Goal: Task Accomplishment & Management: Complete application form

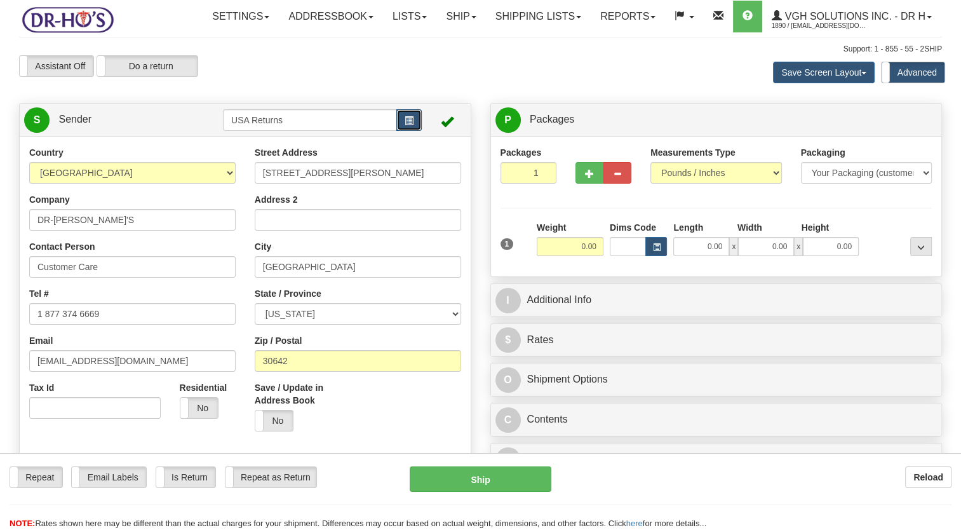
click at [408, 125] on span "button" at bounding box center [408, 121] width 9 height 8
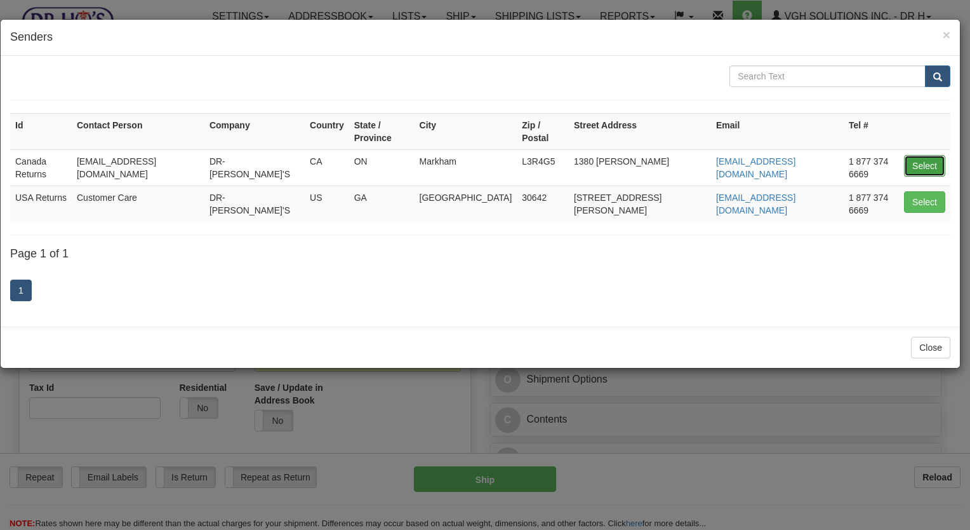
drag, startPoint x: 923, startPoint y: 153, endPoint x: 401, endPoint y: 223, distance: 526.6
click at [923, 155] on button "Select" at bounding box center [924, 166] width 41 height 22
type input "Canada Returns"
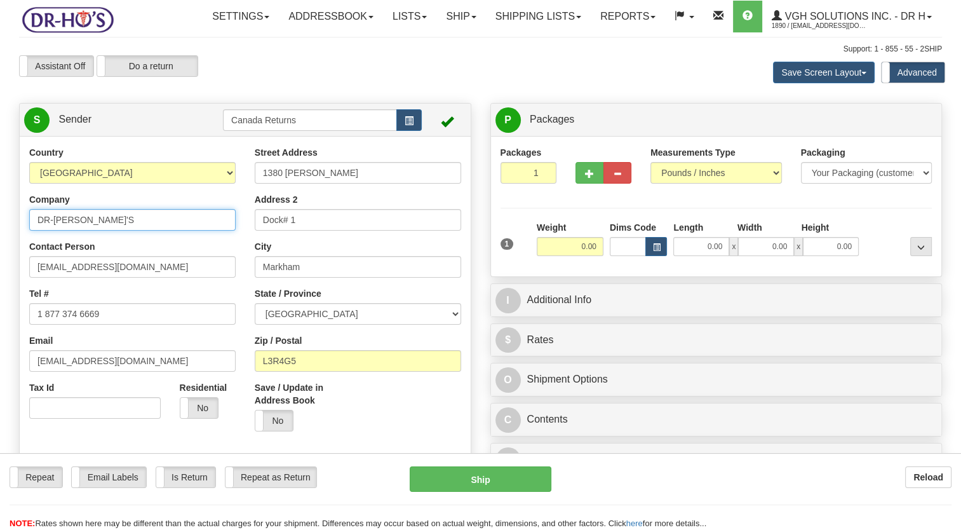
drag, startPoint x: 123, startPoint y: 250, endPoint x: -3, endPoint y: 257, distance: 125.9
click at [0, 257] on html "Training Course Close Toggle navigation Settings Shipping Preferences New Sende…" at bounding box center [480, 265] width 961 height 530
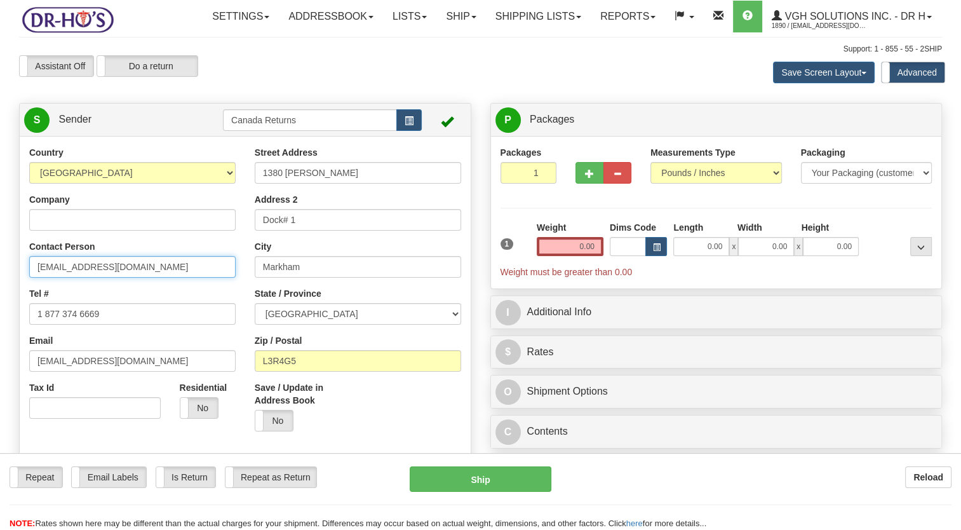
click at [0, 312] on html "Training Course Close Toggle navigation Settings Shipping Preferences New Sende…" at bounding box center [480, 265] width 961 height 530
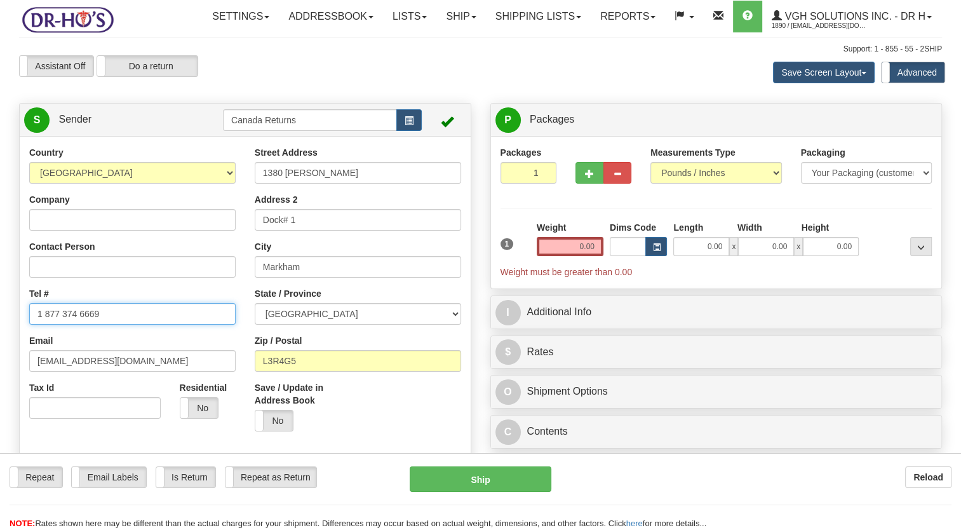
drag, startPoint x: 103, startPoint y: 345, endPoint x: 3, endPoint y: 347, distance: 99.7
click at [0, 345] on html "Training Course Close Toggle navigation Settings Shipping Preferences New Sende…" at bounding box center [480, 265] width 961 height 530
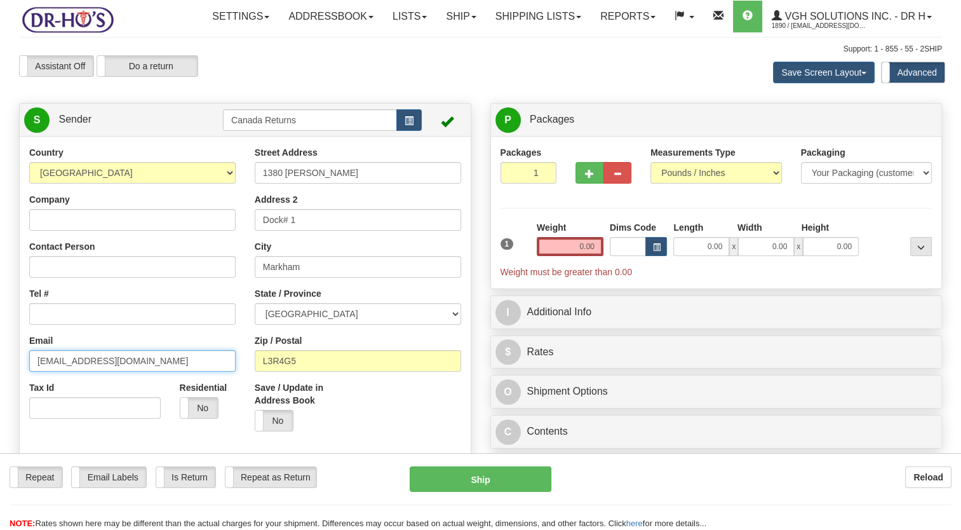
click at [0, 387] on html "Training Course Close Toggle navigation Settings Shipping Preferences New Sende…" at bounding box center [480, 265] width 961 height 530
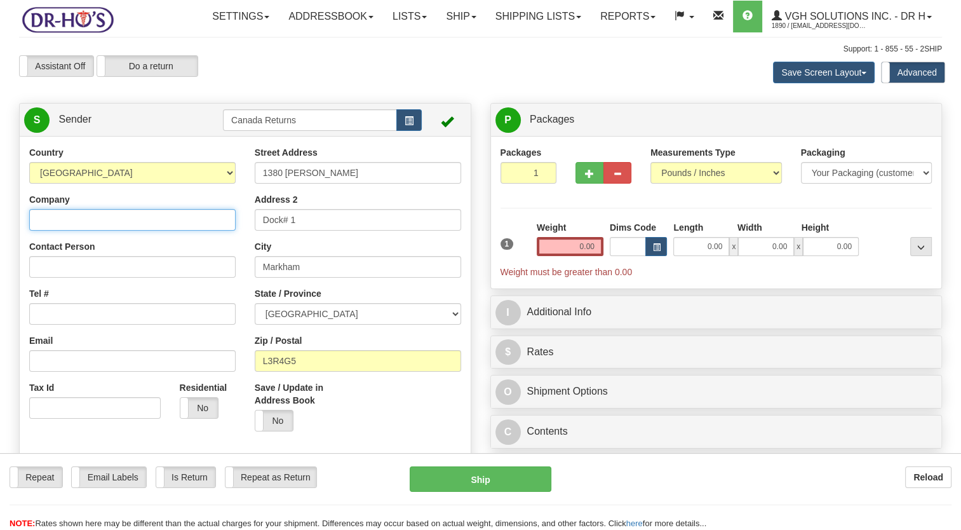
click at [71, 230] on input "Company" at bounding box center [132, 220] width 206 height 22
paste input "[PERSON_NAME]"
type input "[PERSON_NAME]"
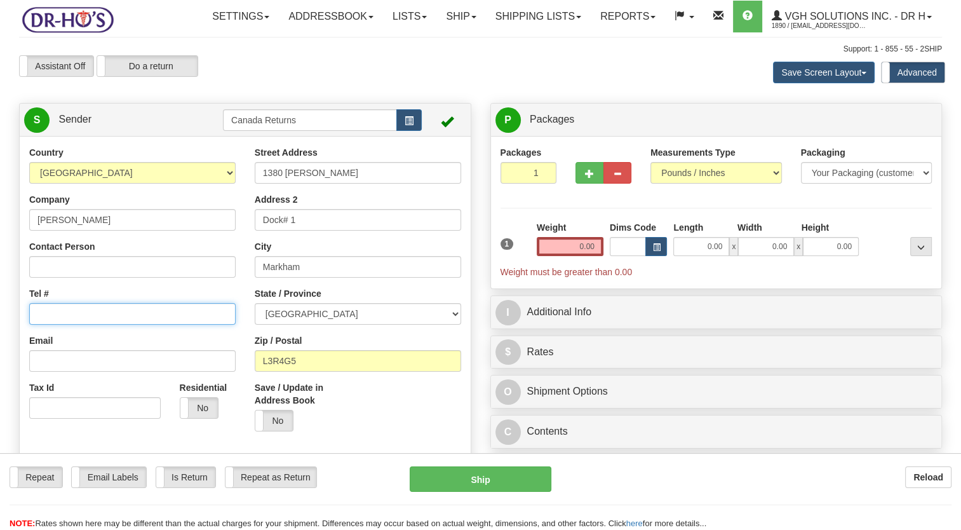
click at [104, 324] on input "Tel #" at bounding box center [132, 314] width 206 height 22
paste input "[PHONE_NUMBER]"
type input "[PHONE_NUMBER]"
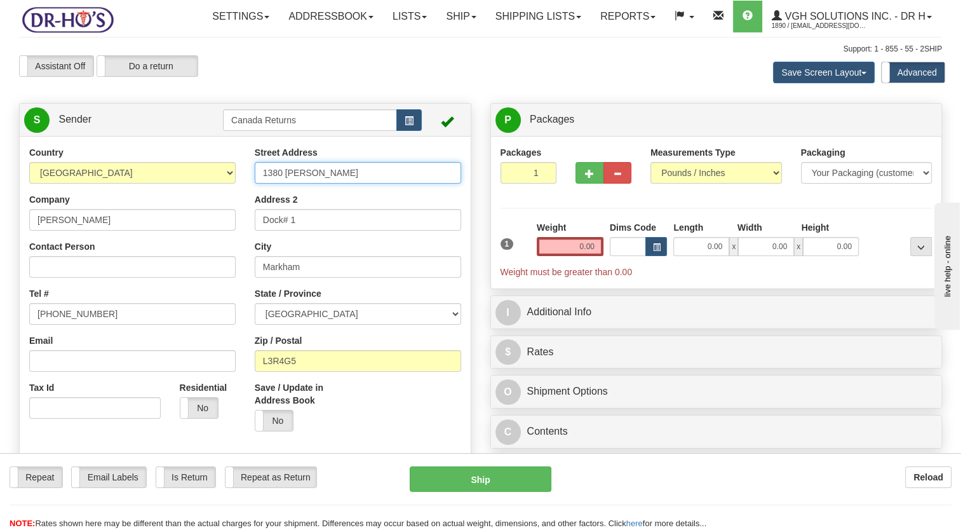
drag, startPoint x: 211, startPoint y: 203, endPoint x: 260, endPoint y: 243, distance: 62.7
click at [168, 208] on div "Country [GEOGRAPHIC_DATA] [GEOGRAPHIC_DATA] [GEOGRAPHIC_DATA] [GEOGRAPHIC_DATA]…" at bounding box center [245, 322] width 451 height 352
paste input "78 Ascot Cres SW"
type input "78 Ascot Cres SW"
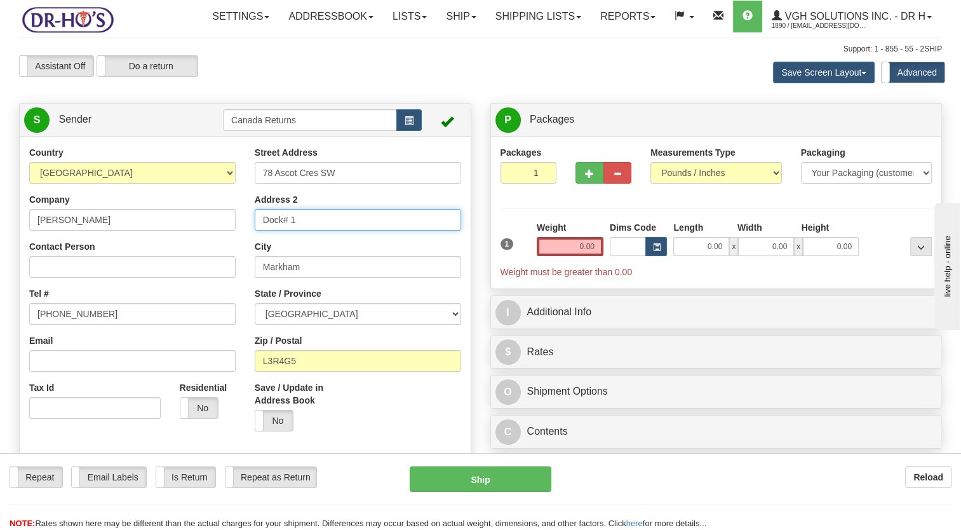
drag, startPoint x: 317, startPoint y: 242, endPoint x: 220, endPoint y: 242, distance: 97.1
click at [221, 242] on div "Country [GEOGRAPHIC_DATA] [GEOGRAPHIC_DATA] [GEOGRAPHIC_DATA] [GEOGRAPHIC_DATA]…" at bounding box center [245, 322] width 451 height 352
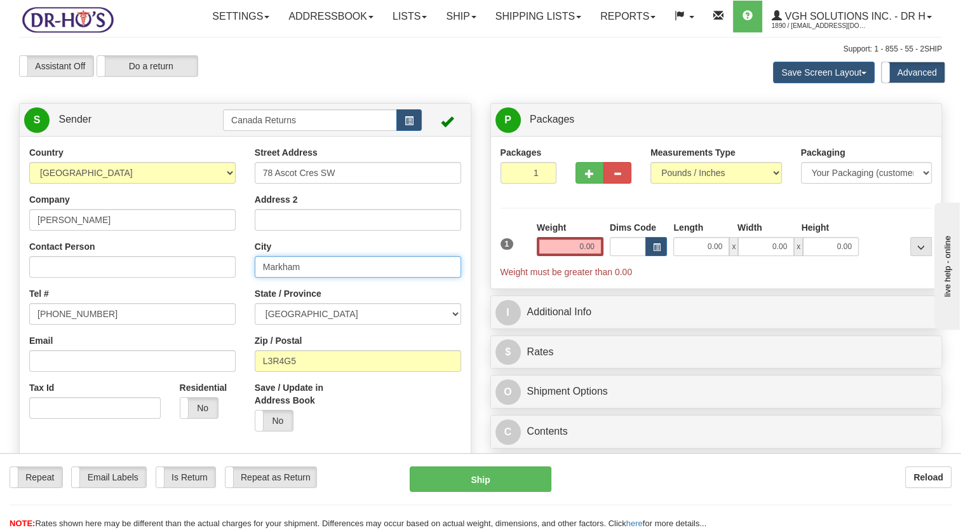
drag, startPoint x: 287, startPoint y: 295, endPoint x: 201, endPoint y: 310, distance: 87.6
click at [198, 303] on div "Country [GEOGRAPHIC_DATA] [GEOGRAPHIC_DATA] [GEOGRAPHIC_DATA] [GEOGRAPHIC_DATA]…" at bounding box center [245, 322] width 451 height 352
paste input "[GEOGRAPHIC_DATA]"
type input "[GEOGRAPHIC_DATA]"
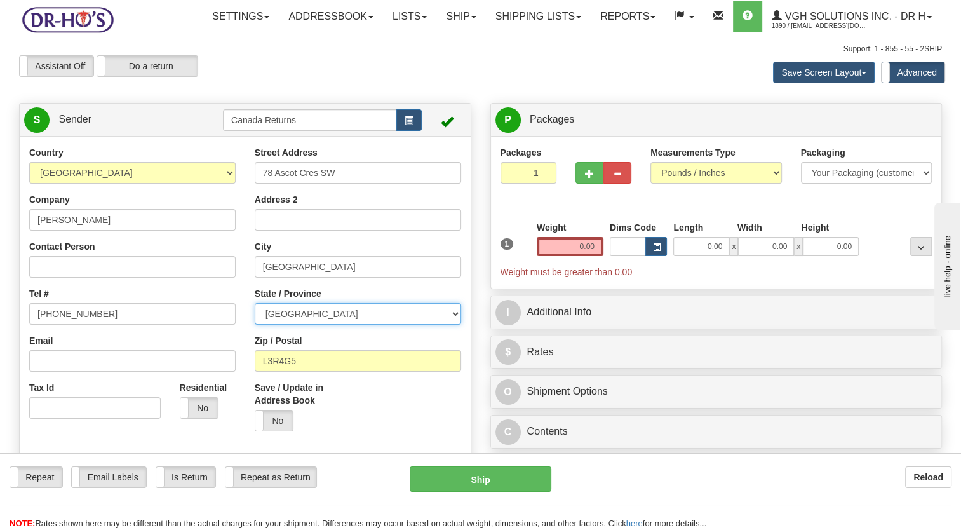
drag, startPoint x: 281, startPoint y: 345, endPoint x: 286, endPoint y: 330, distance: 16.3
click at [281, 324] on select "[GEOGRAPHIC_DATA] [GEOGRAPHIC_DATA] [GEOGRAPHIC_DATA] [GEOGRAPHIC_DATA] [GEOGRA…" at bounding box center [358, 314] width 206 height 22
select select "AB"
click at [255, 324] on select "[GEOGRAPHIC_DATA] [GEOGRAPHIC_DATA] [GEOGRAPHIC_DATA] [GEOGRAPHIC_DATA] [GEOGRA…" at bounding box center [358, 314] width 206 height 22
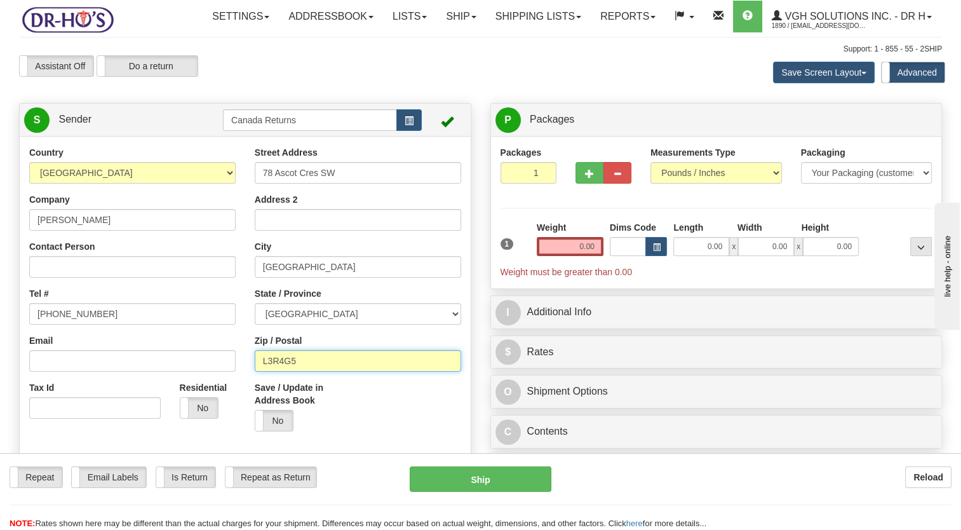
click at [239, 389] on div "Country [GEOGRAPHIC_DATA] [GEOGRAPHIC_DATA] [GEOGRAPHIC_DATA] [GEOGRAPHIC_DATA]…" at bounding box center [245, 322] width 451 height 352
paste input "T3H0V1"
type input "T3H0V1"
click at [371, 425] on div "Save / Update in Address Book Yes No" at bounding box center [357, 411] width 225 height 60
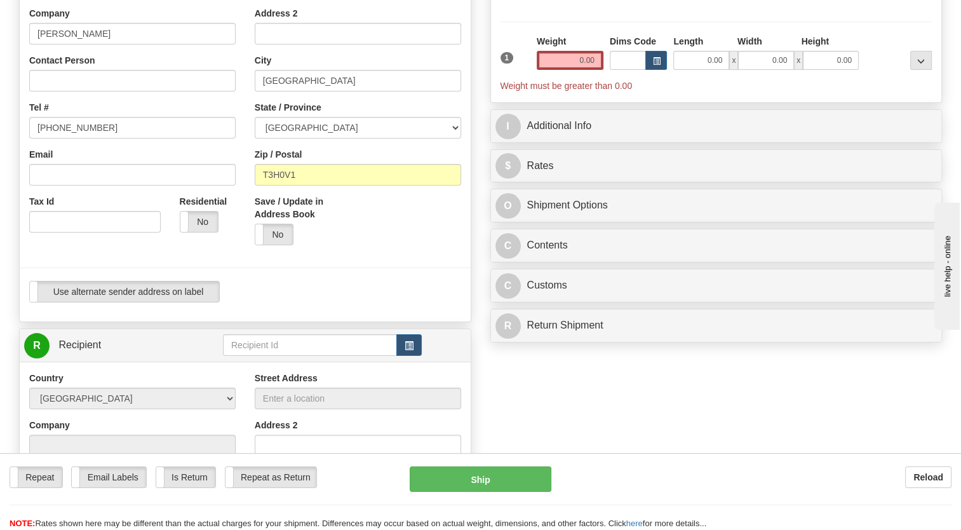
scroll to position [190, 0]
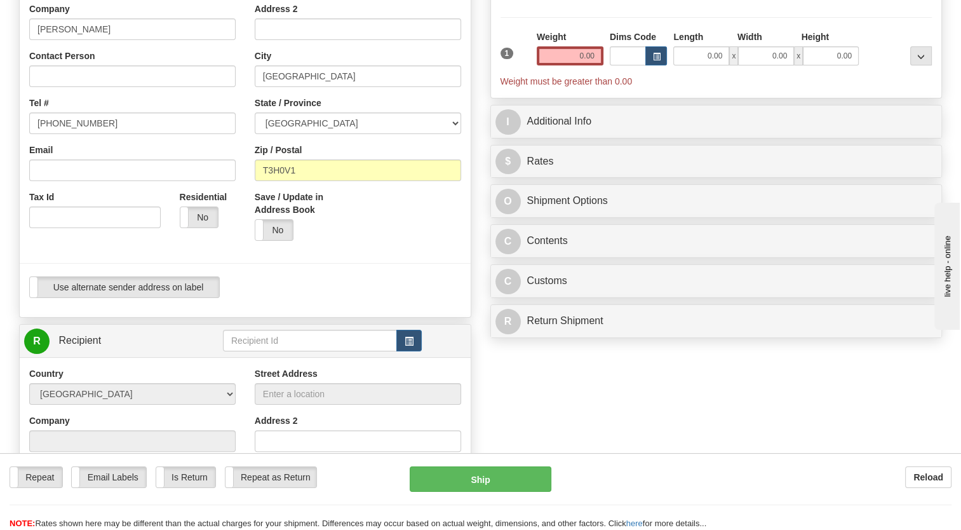
click at [412, 354] on td at bounding box center [322, 341] width 199 height 26
click at [409, 345] on span "button" at bounding box center [408, 341] width 9 height 8
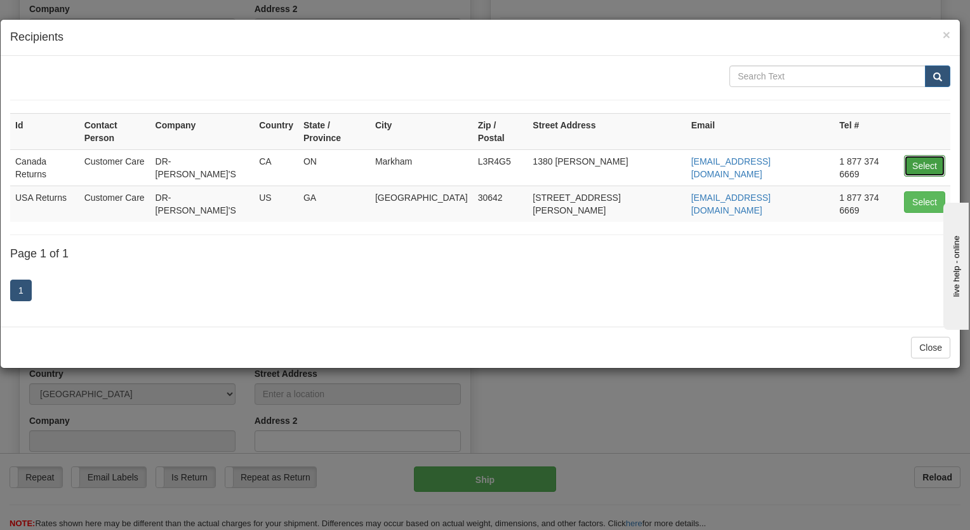
click at [909, 155] on button "Select" at bounding box center [924, 166] width 41 height 22
type input "Canada Returns"
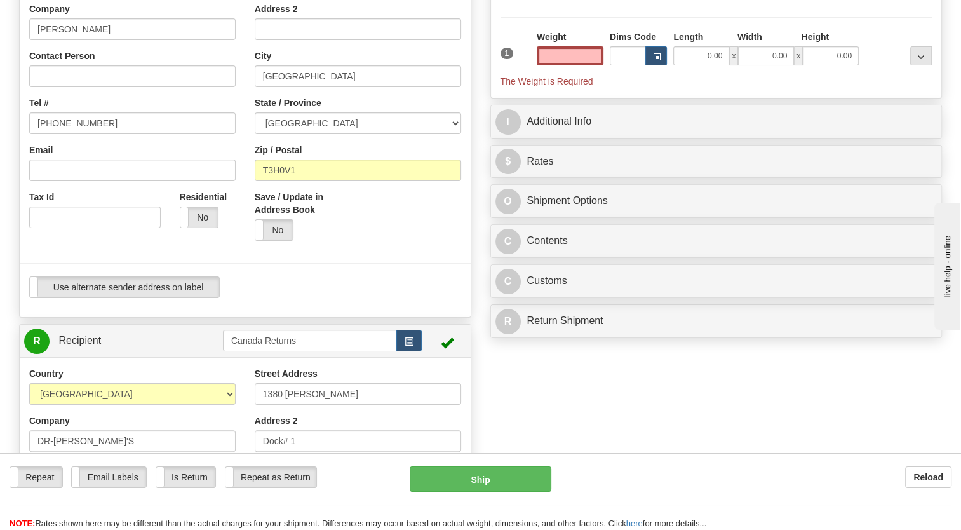
type input "0.00"
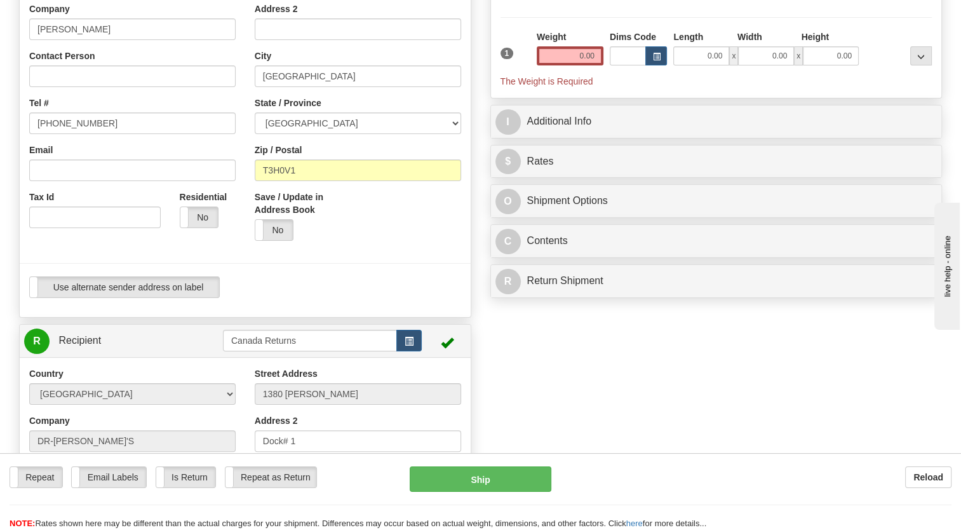
click at [333, 298] on div "Use alternate sender address on label Use alternate sender address on label" at bounding box center [245, 287] width 432 height 22
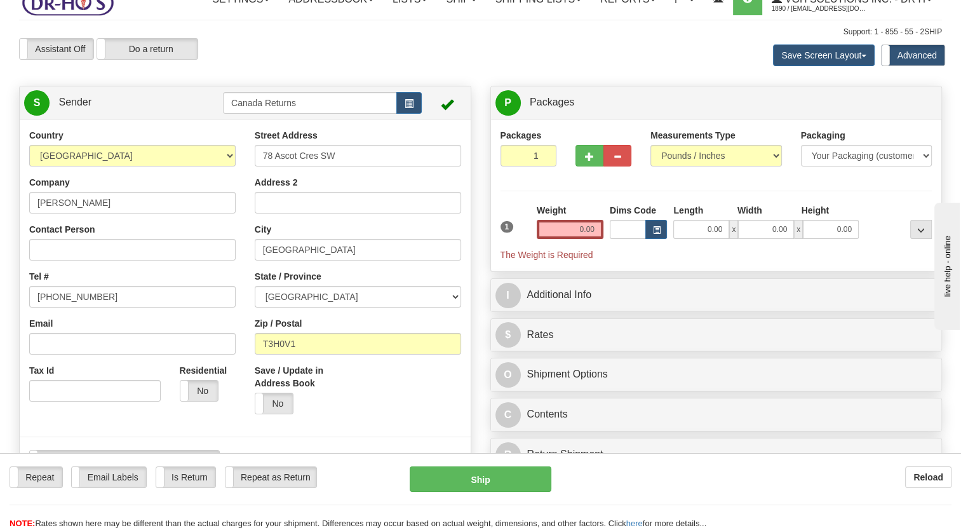
scroll to position [0, 0]
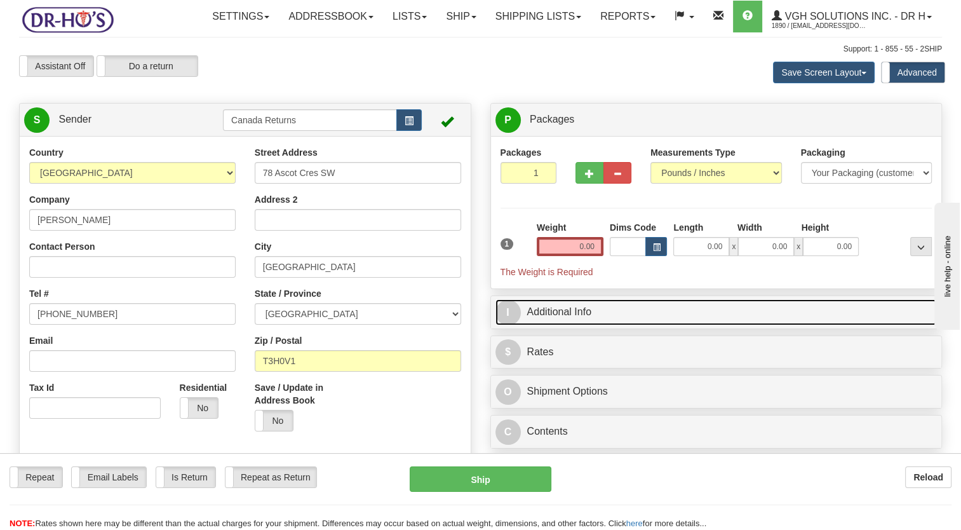
click at [536, 325] on link "I Additional Info" at bounding box center [716, 312] width 442 height 26
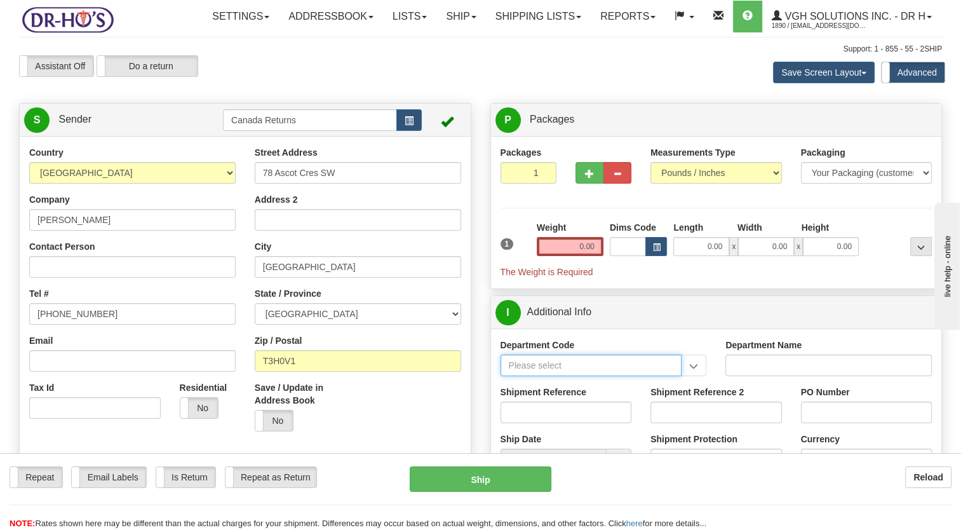
click at [541, 376] on input "Department Code" at bounding box center [591, 365] width 182 height 22
paste input "CU25811425"
type input "C"
click at [549, 423] on input "Shipment Reference" at bounding box center [565, 412] width 131 height 22
paste input "CU25811425"
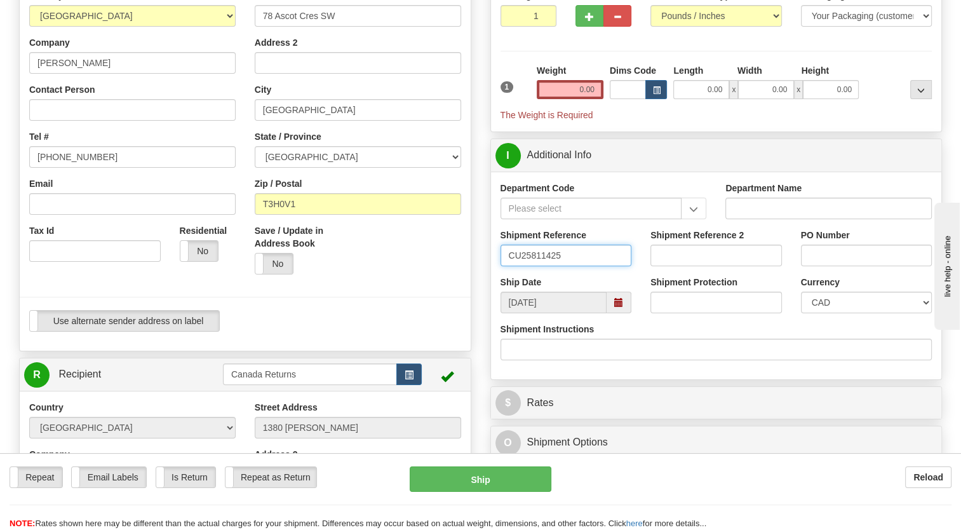
scroll to position [190, 0]
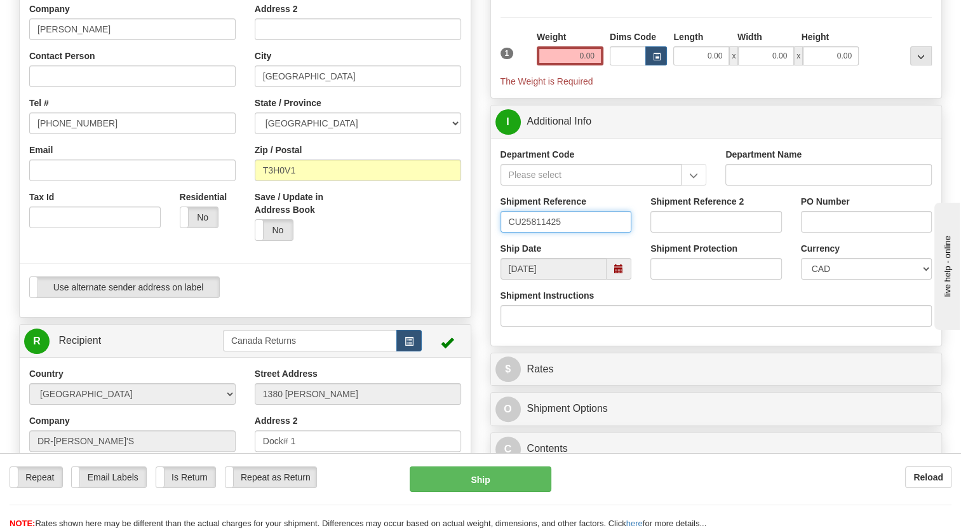
drag, startPoint x: 622, startPoint y: 297, endPoint x: 603, endPoint y: 305, distance: 20.8
click at [622, 273] on span at bounding box center [618, 268] width 9 height 9
type input "CU25811425"
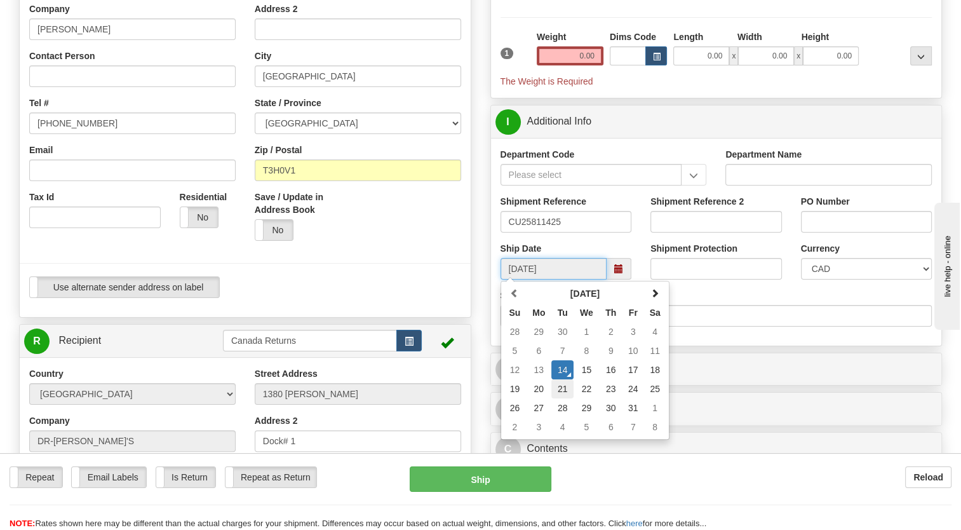
click at [565, 398] on td "21" at bounding box center [562, 388] width 22 height 19
type input "[DATE]"
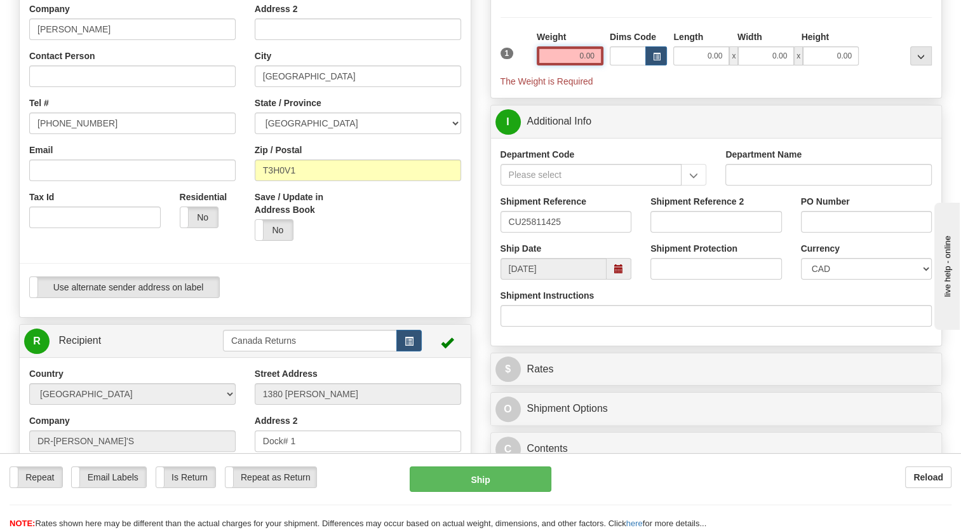
click at [564, 65] on input "0.00" at bounding box center [570, 55] width 67 height 19
type input "1.00"
click at [489, 74] on div "P Packages 1 Packages - Weight: 0.00 Lbs Shipment Level Shipm. Package Level Pa…" at bounding box center [716, 211] width 471 height 599
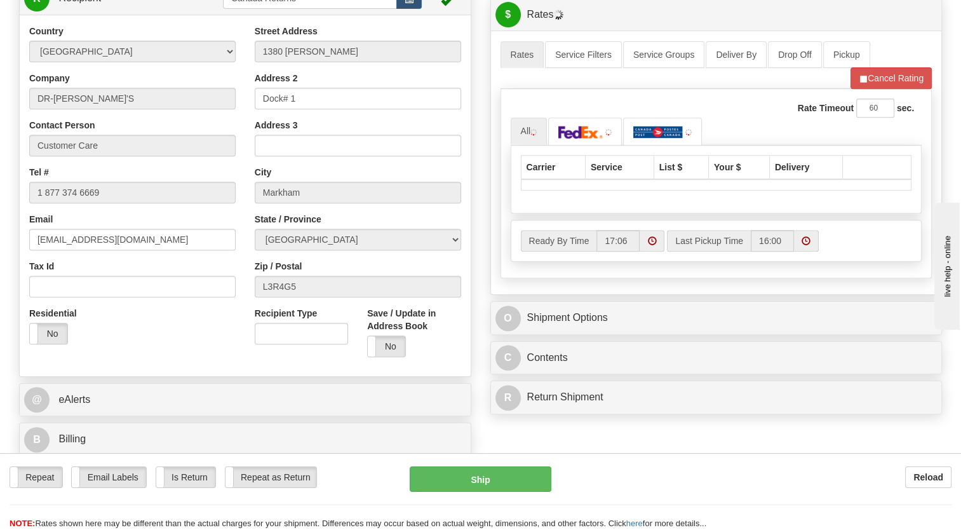
scroll to position [571, 0]
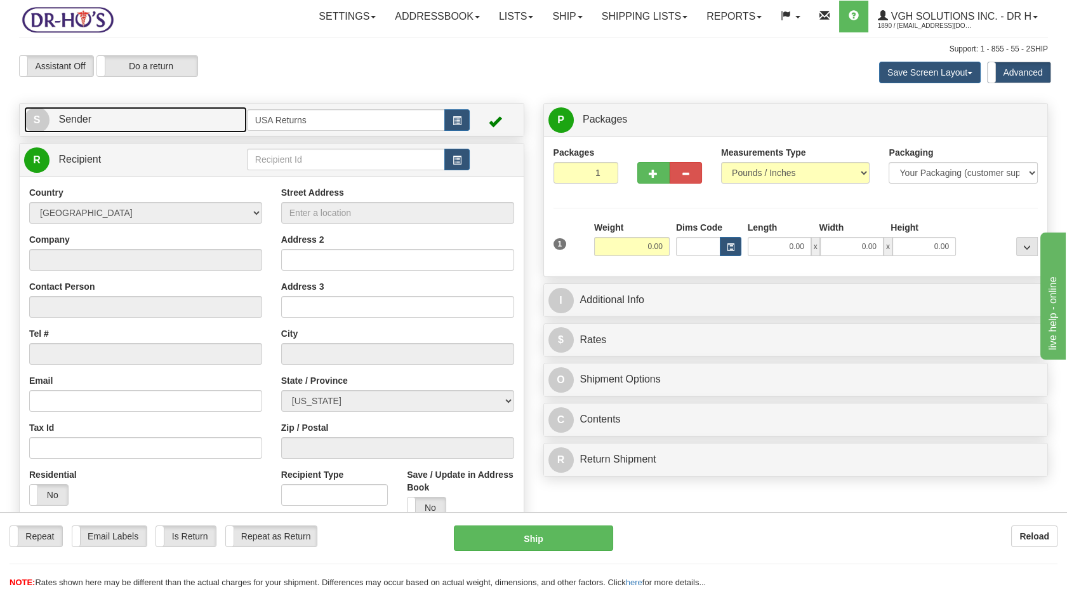
click at [194, 114] on link "S Sender" at bounding box center [135, 120] width 223 height 26
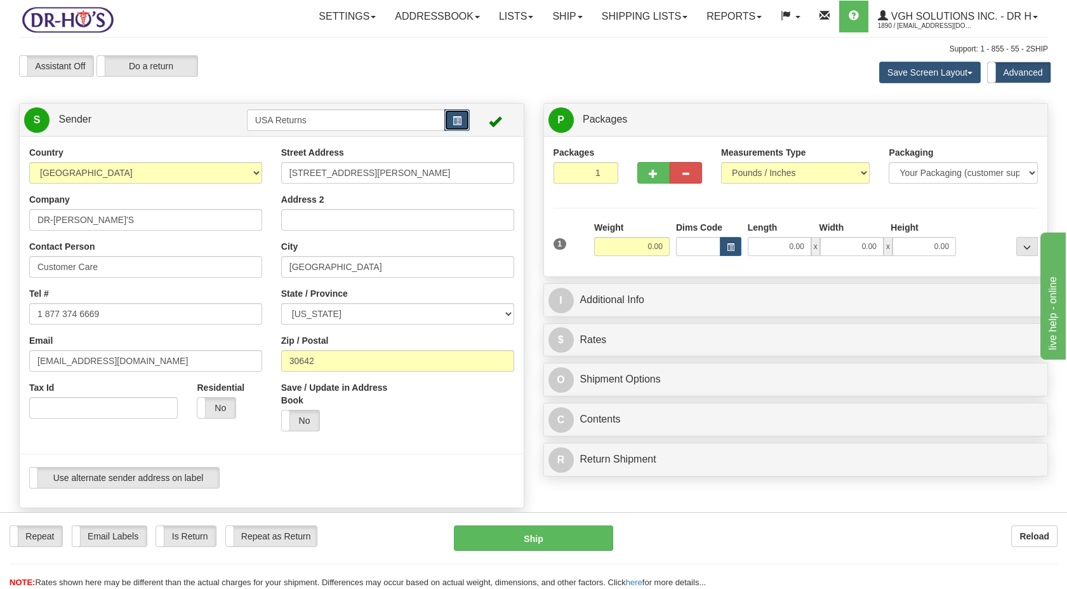
click at [451, 121] on button "button" at bounding box center [456, 120] width 25 height 22
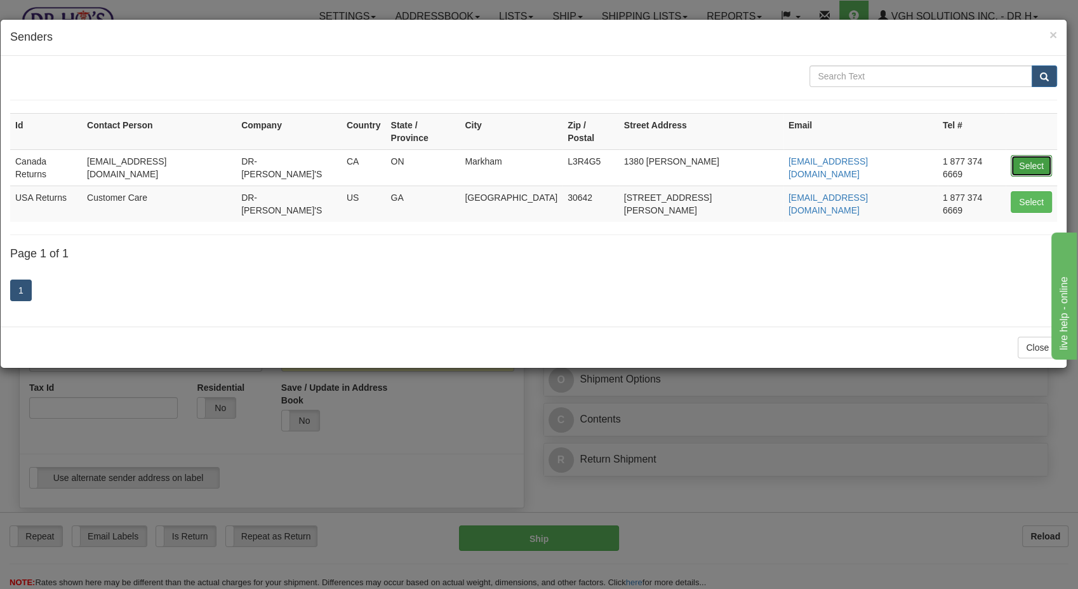
click at [1033, 155] on button "Select" at bounding box center [1031, 166] width 41 height 22
type input "Canada Returns"
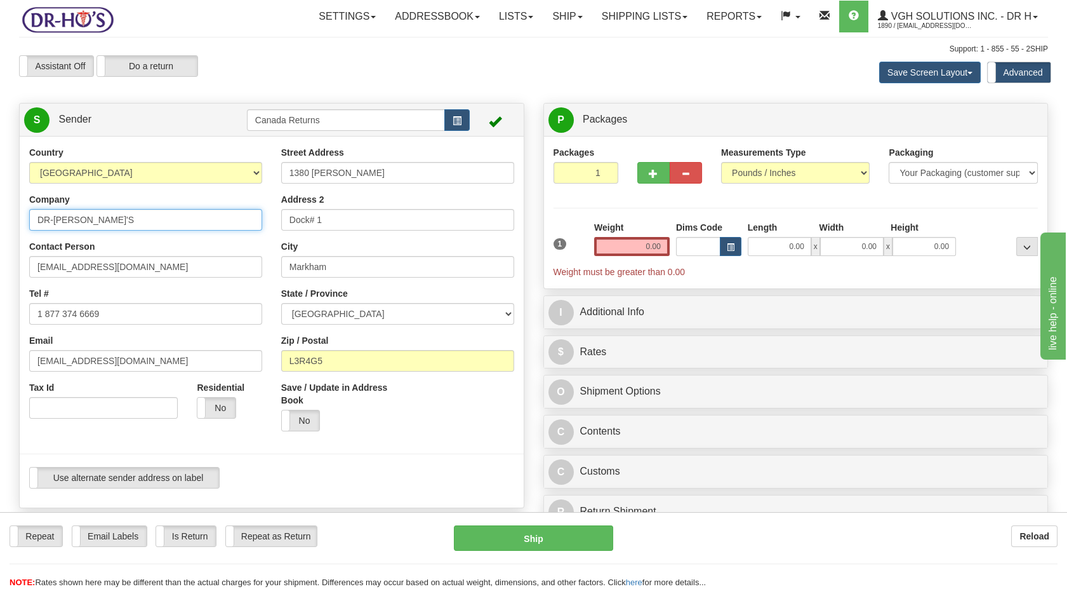
drag, startPoint x: 88, startPoint y: 222, endPoint x: 0, endPoint y: 226, distance: 87.7
click at [0, 226] on html "Training Course Close Toggle navigation Settings Shipping Preferences New Sende…" at bounding box center [533, 294] width 1067 height 589
paste input "[PERSON_NAME]"
type input "[PERSON_NAME]"
drag, startPoint x: 137, startPoint y: 267, endPoint x: -3, endPoint y: 267, distance: 140.3
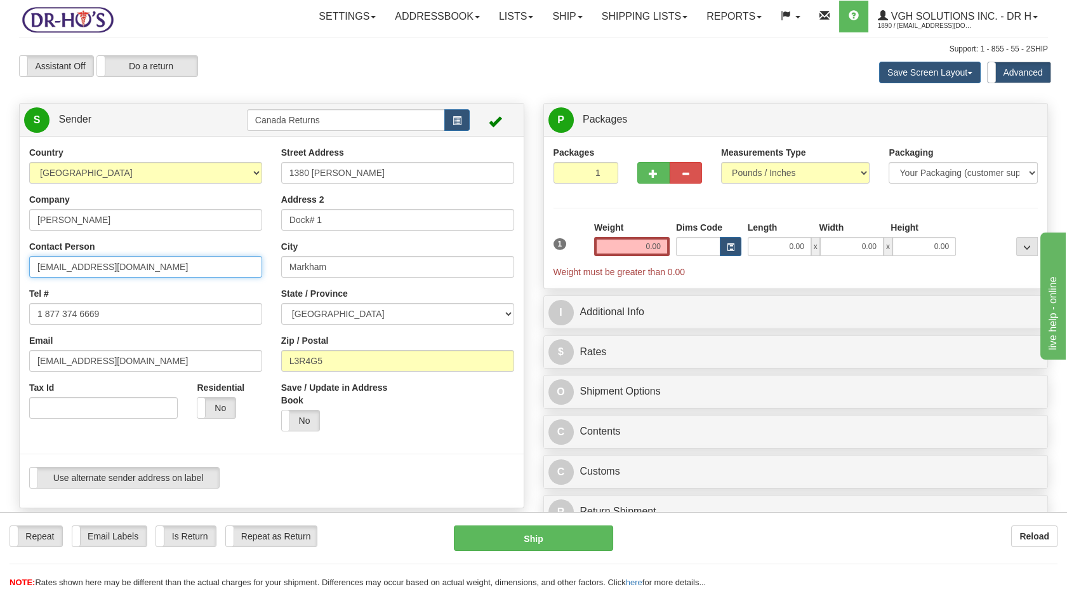
click at [0, 267] on html "Training Course Close Toggle navigation Settings Shipping Preferences New Sende…" at bounding box center [533, 294] width 1067 height 589
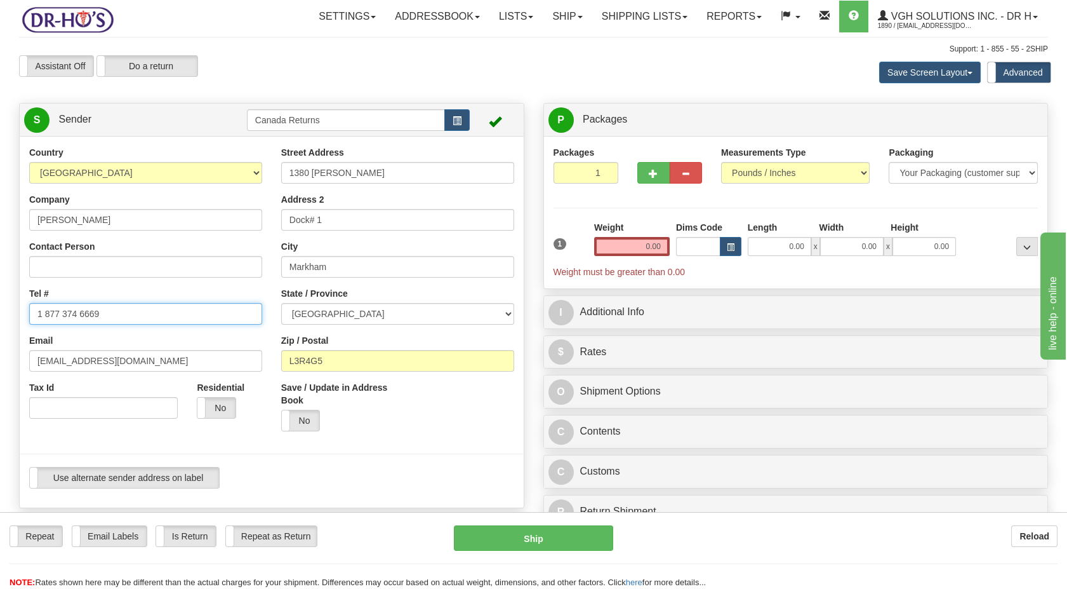
drag, startPoint x: 124, startPoint y: 311, endPoint x: 0, endPoint y: 316, distance: 123.9
click at [0, 316] on html "Training Course Close Toggle navigation Settings Shipping Preferences New Sende…" at bounding box center [533, 294] width 1067 height 589
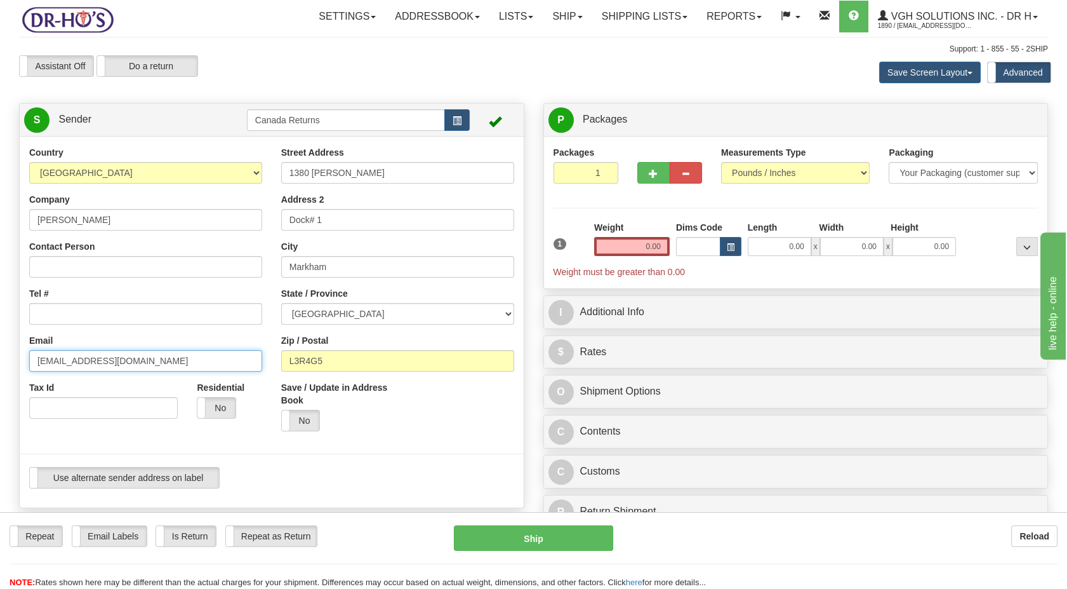
drag, startPoint x: 51, startPoint y: 356, endPoint x: 0, endPoint y: 359, distance: 50.9
click at [0, 359] on html "Training Course Close Toggle navigation Settings Shipping Preferences New Sende…" at bounding box center [533, 294] width 1067 height 589
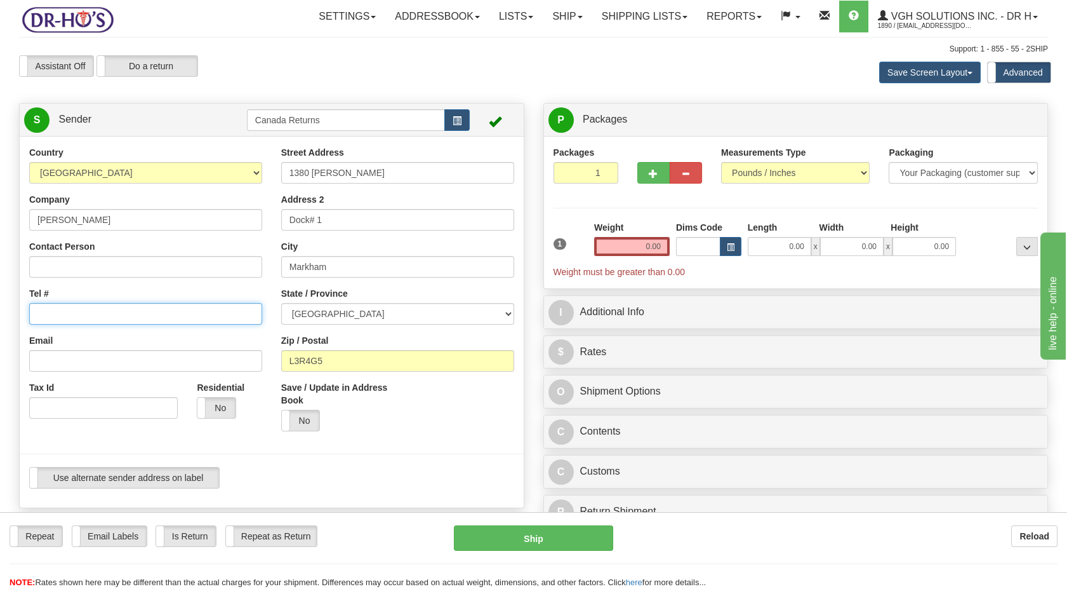
click at [82, 317] on input "Tel #" at bounding box center [145, 314] width 233 height 22
paste input "[PHONE_NUMBER]"
type input "[PHONE_NUMBER]"
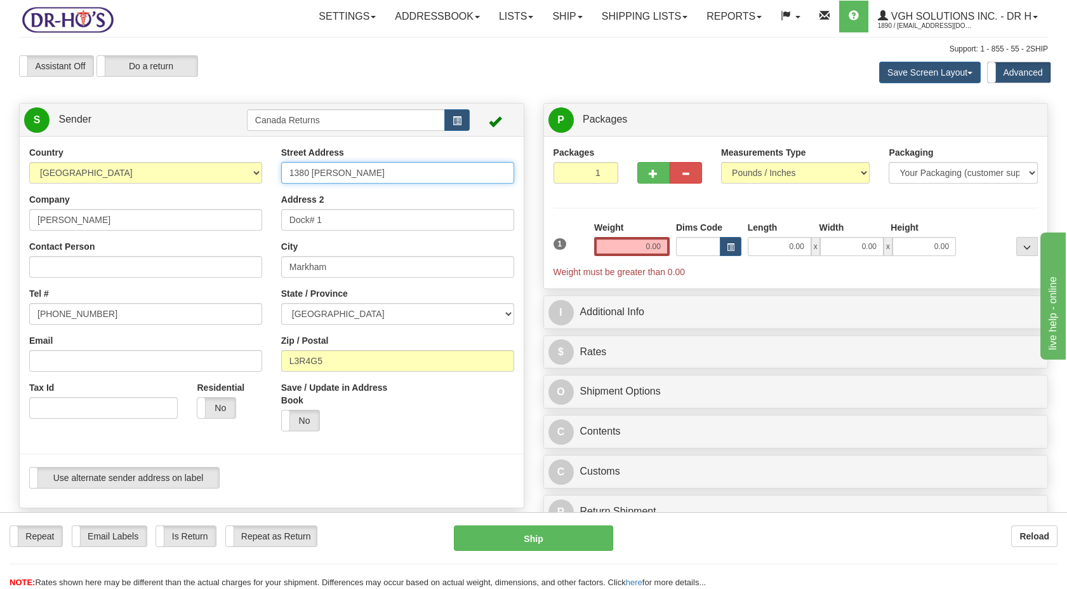
click at [208, 187] on div "Country [GEOGRAPHIC_DATA] [GEOGRAPHIC_DATA] [GEOGRAPHIC_DATA] [GEOGRAPHIC_DATA]…" at bounding box center [272, 322] width 504 height 352
paste input "78 Ascot Cres SW,"
type input "78 Ascot Cres SW"
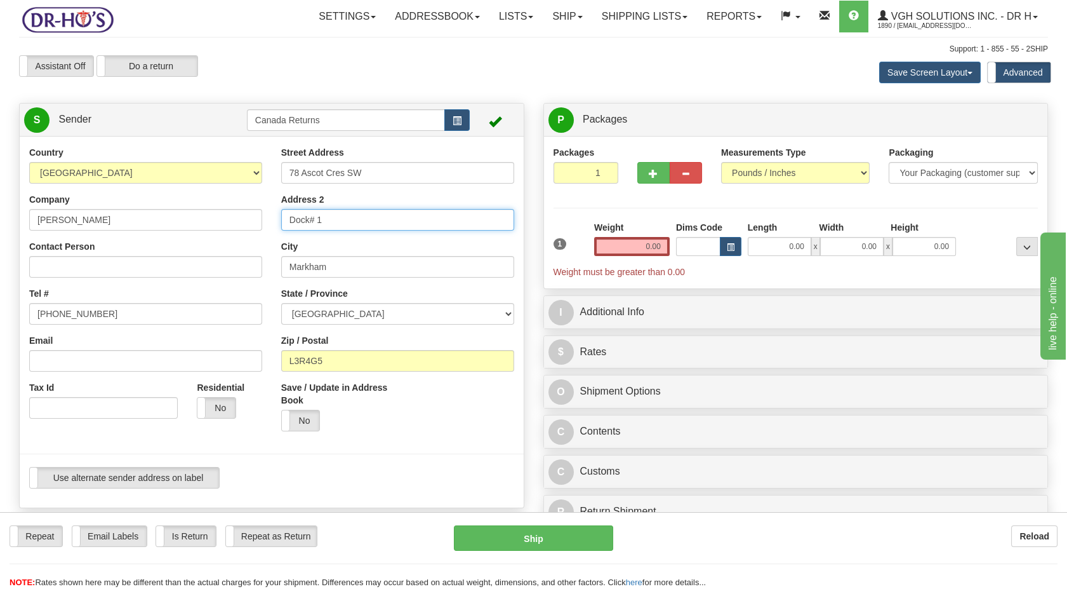
click at [251, 222] on div "Country [GEOGRAPHIC_DATA] [GEOGRAPHIC_DATA] [GEOGRAPHIC_DATA] [GEOGRAPHIC_DATA]…" at bounding box center [272, 322] width 504 height 352
drag, startPoint x: 304, startPoint y: 267, endPoint x: 307, endPoint y: 300, distance: 33.1
click at [266, 269] on div "Country [GEOGRAPHIC_DATA] [GEOGRAPHIC_DATA] [GEOGRAPHIC_DATA] [GEOGRAPHIC_DATA]…" at bounding box center [272, 322] width 504 height 352
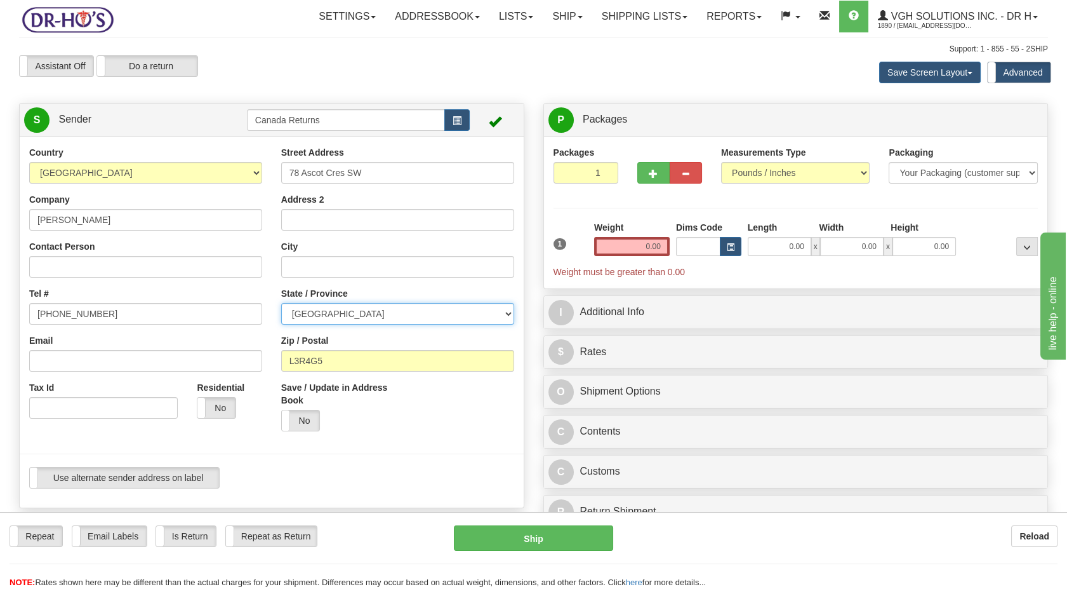
drag, startPoint x: 343, startPoint y: 311, endPoint x: 319, endPoint y: 279, distance: 40.4
click at [276, 311] on div "Street Address 78 Ascot Cres SW Address 2 City State / Province ALBERTA BRITISH…" at bounding box center [398, 293] width 252 height 295
click at [335, 272] on input "City" at bounding box center [397, 267] width 233 height 22
paste input "[GEOGRAPHIC_DATA]"
type input "[GEOGRAPHIC_DATA]"
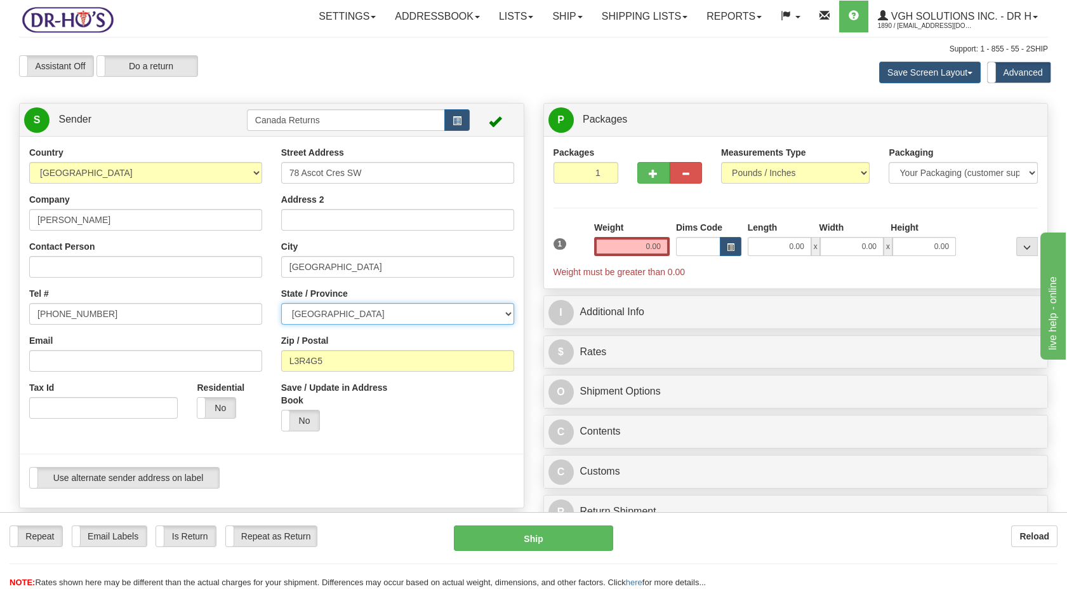
click at [347, 316] on select "[GEOGRAPHIC_DATA] [GEOGRAPHIC_DATA] [GEOGRAPHIC_DATA] [GEOGRAPHIC_DATA] [GEOGRA…" at bounding box center [397, 314] width 233 height 22
select select "AB"
click at [281, 303] on select "[GEOGRAPHIC_DATA] [GEOGRAPHIC_DATA] [GEOGRAPHIC_DATA] [GEOGRAPHIC_DATA] [GEOGRA…" at bounding box center [397, 314] width 233 height 22
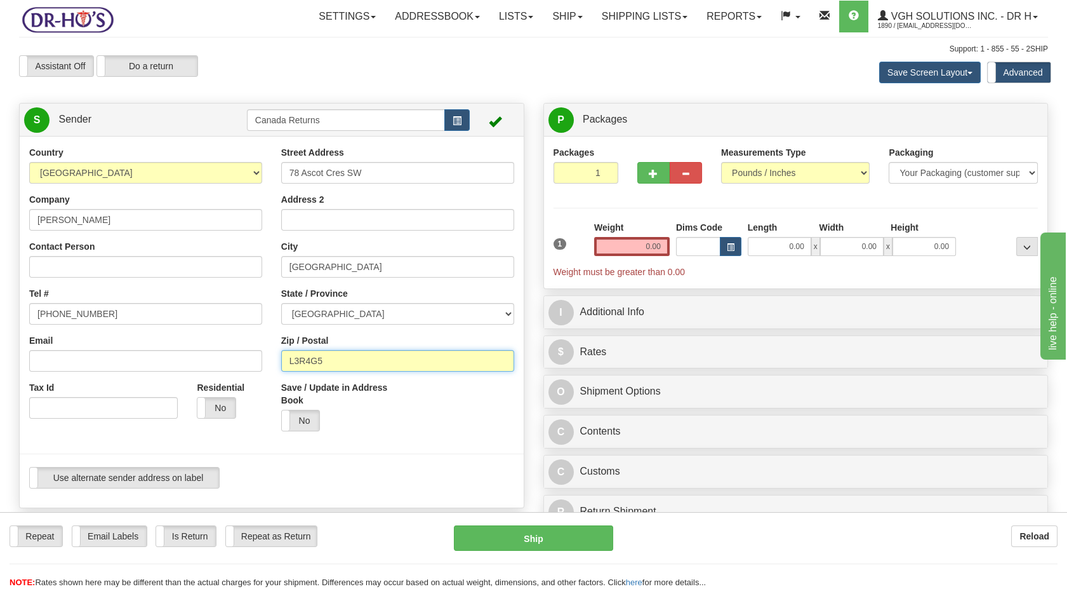
click at [260, 368] on div "Country [GEOGRAPHIC_DATA] [GEOGRAPHIC_DATA] [GEOGRAPHIC_DATA] [GEOGRAPHIC_DATA]…" at bounding box center [272, 322] width 504 height 352
paste input "T3H0V1"
click at [293, 357] on input "T3H0V1" at bounding box center [397, 361] width 233 height 22
click at [291, 353] on input "T3H0V1" at bounding box center [397, 361] width 233 height 22
type input "T3H0V1"
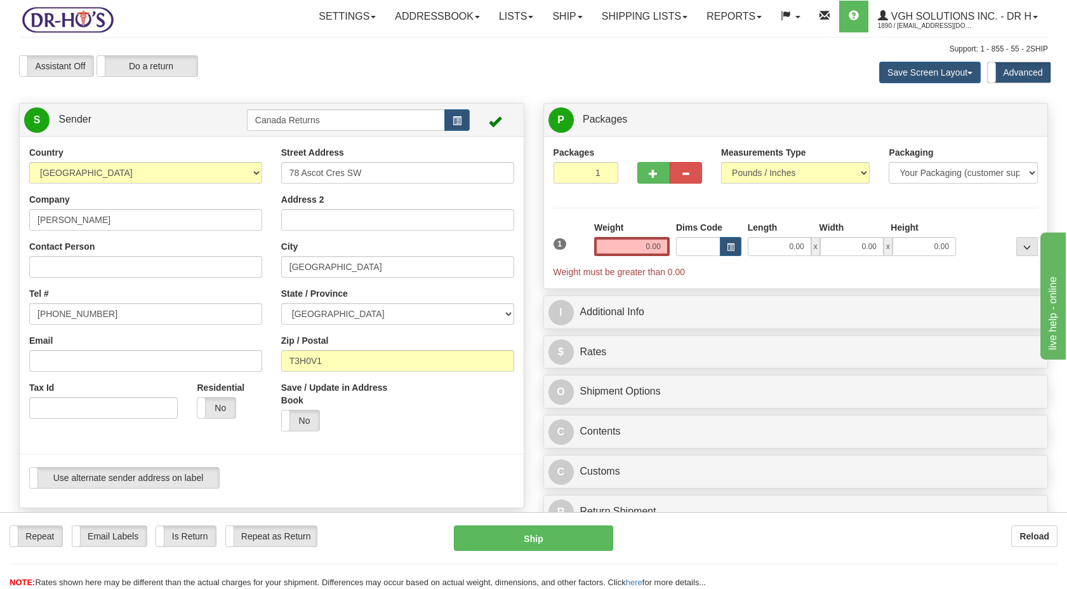
click at [378, 423] on div "Yes No" at bounding box center [334, 421] width 107 height 22
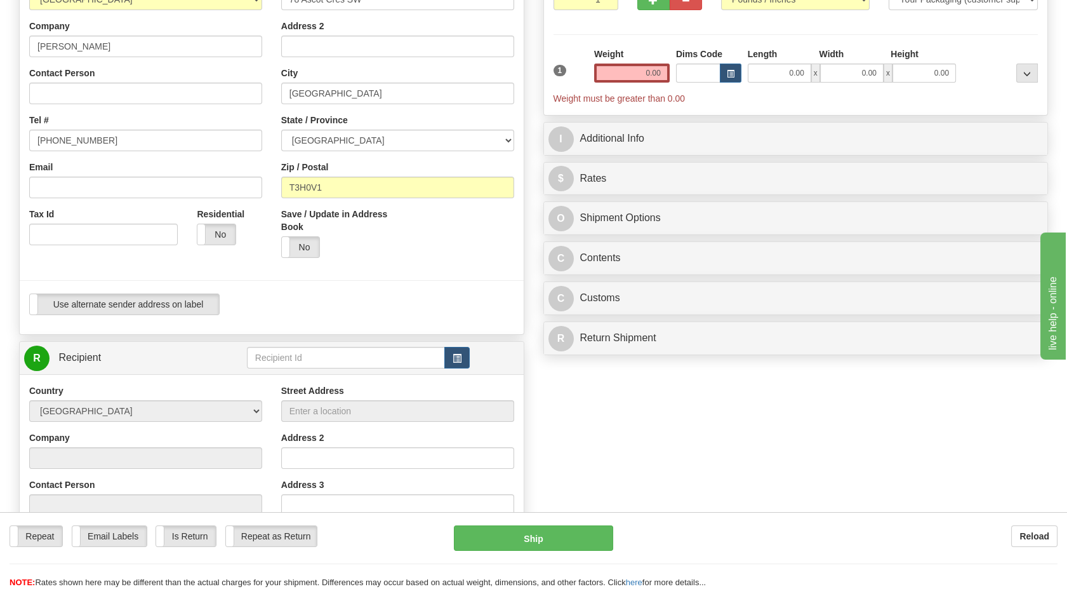
scroll to position [211, 0]
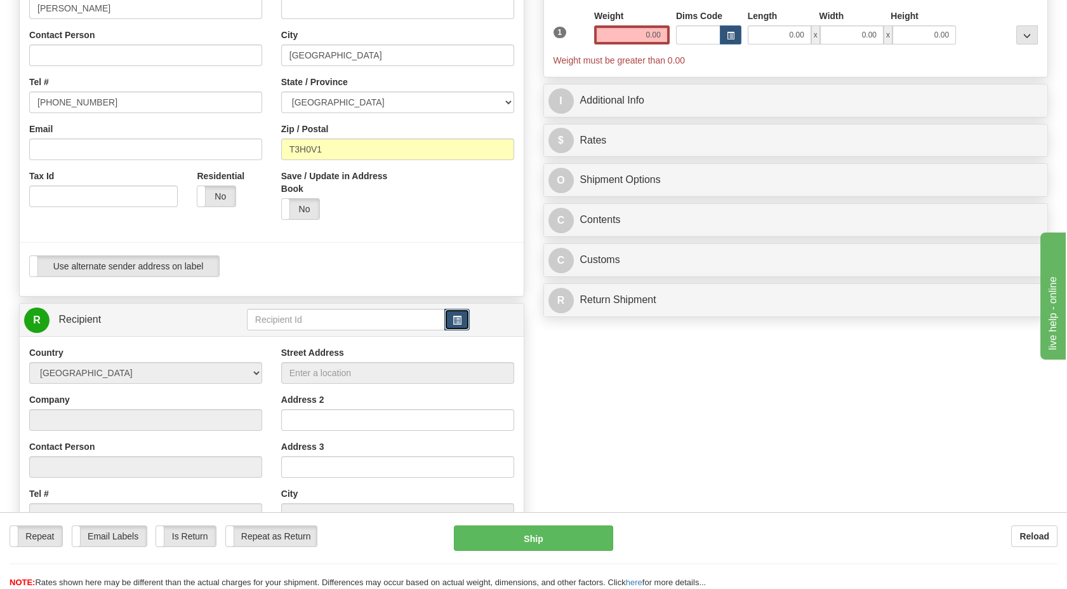
click at [447, 322] on button "button" at bounding box center [456, 320] width 25 height 22
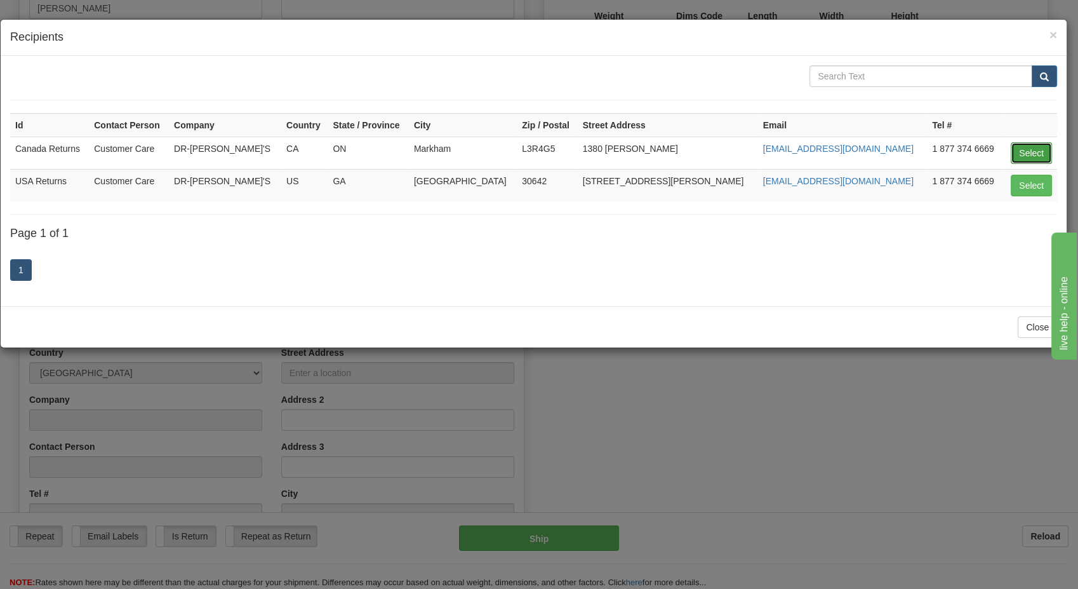
click at [1018, 145] on button "Select" at bounding box center [1031, 153] width 41 height 22
type input "Canada Returns"
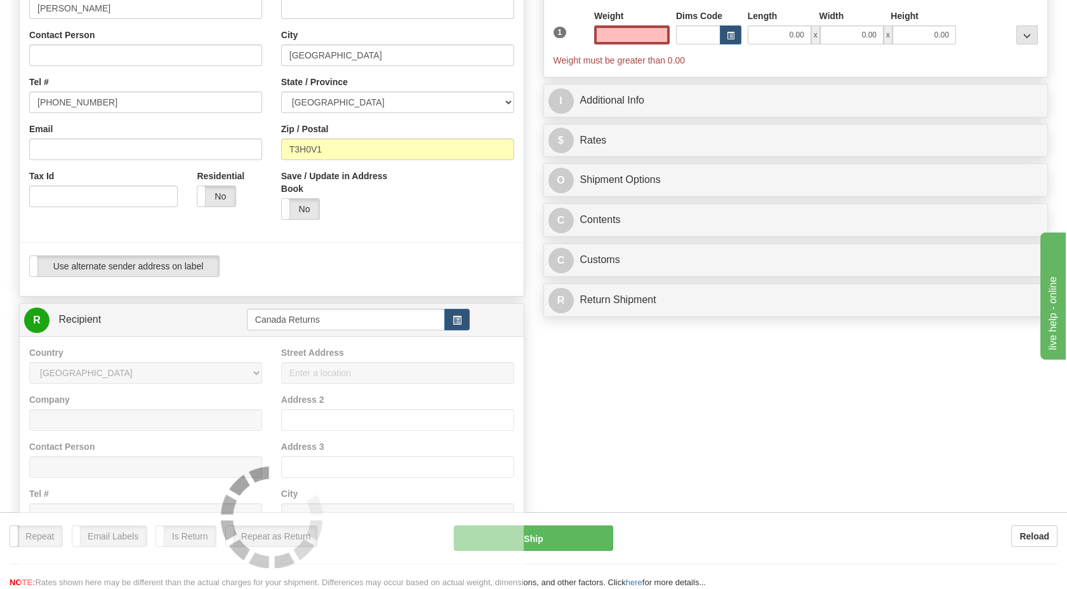
type input "0.00"
click at [417, 283] on div "Use alternate sender address on label Use alternate sender address on label" at bounding box center [272, 270] width 504 height 31
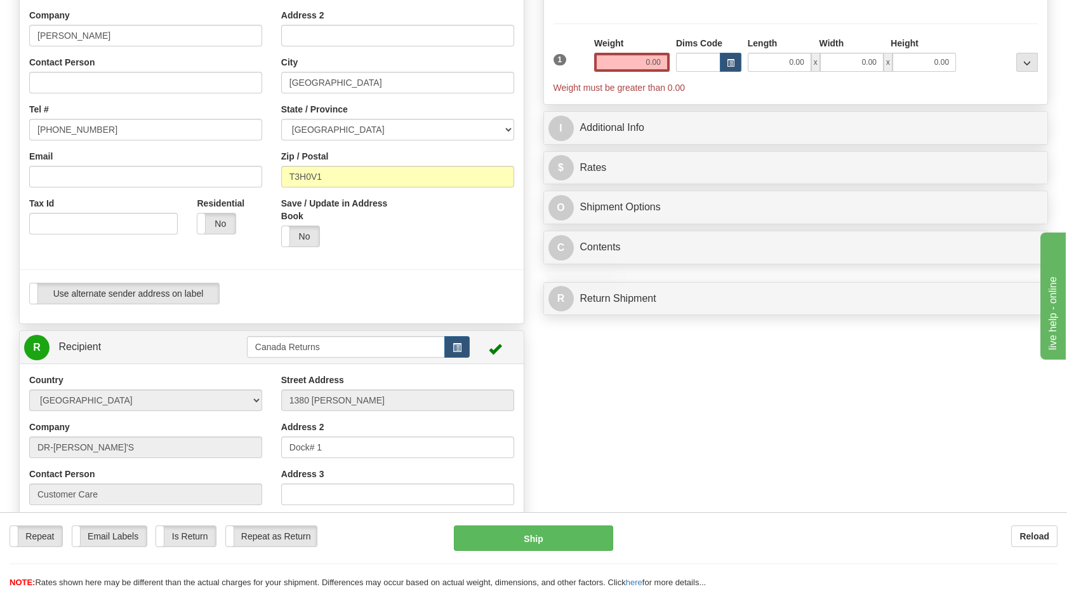
scroll to position [141, 0]
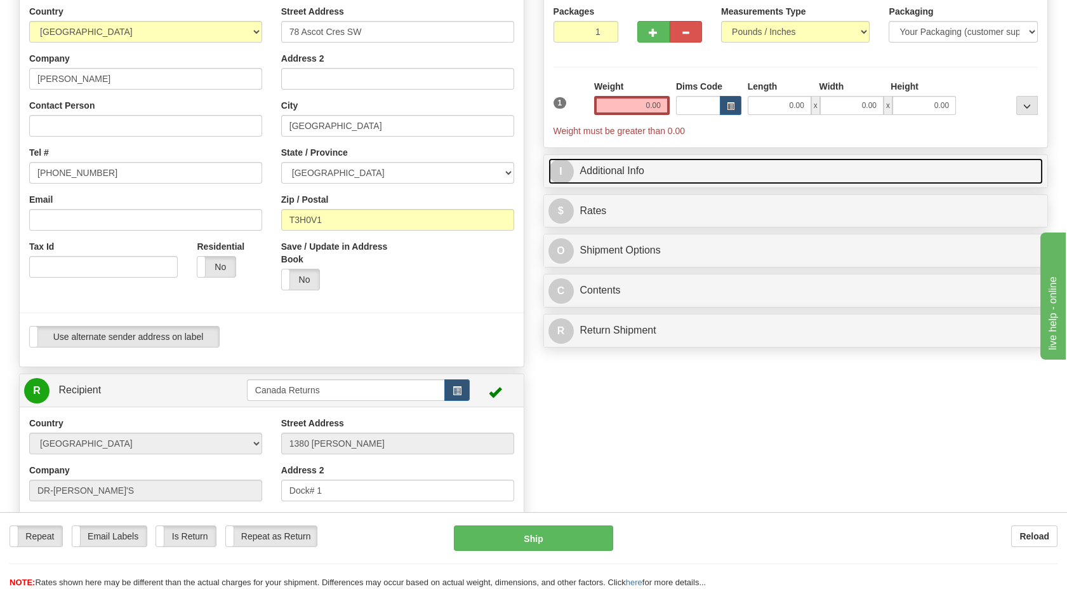
click at [610, 169] on link "I Additional Info" at bounding box center [796, 171] width 495 height 26
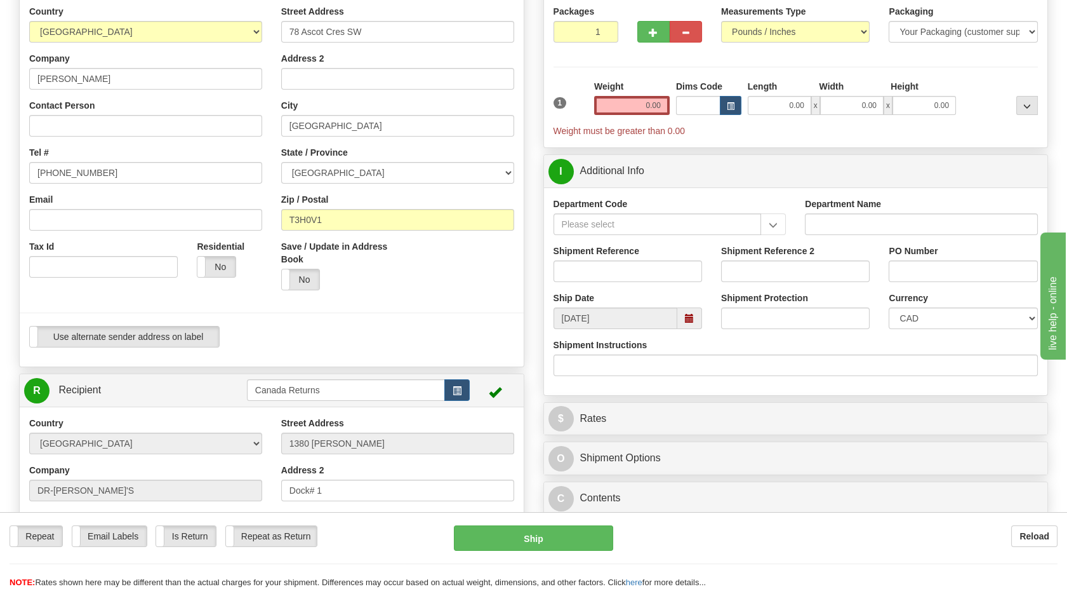
click at [598, 255] on label "Shipment Reference" at bounding box center [597, 250] width 86 height 13
click at [598, 260] on input "Shipment Reference" at bounding box center [628, 271] width 149 height 22
drag, startPoint x: 596, startPoint y: 263, endPoint x: 490, endPoint y: 297, distance: 111.1
click at [596, 265] on input "Shipment Reference" at bounding box center [628, 271] width 149 height 22
paste input "CU25811425"
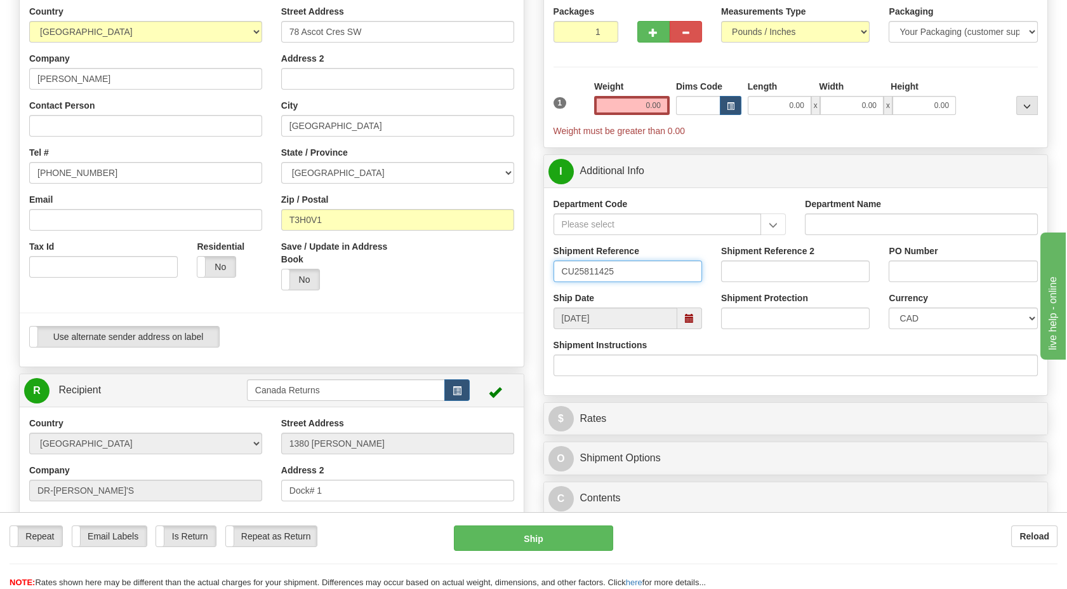
type input "CU25811425"
drag, startPoint x: 490, startPoint y: 297, endPoint x: 569, endPoint y: 323, distance: 82.9
click at [492, 297] on div "Save / Update in Address Book Yes No" at bounding box center [398, 270] width 252 height 60
click at [695, 319] on span at bounding box center [689, 318] width 25 height 22
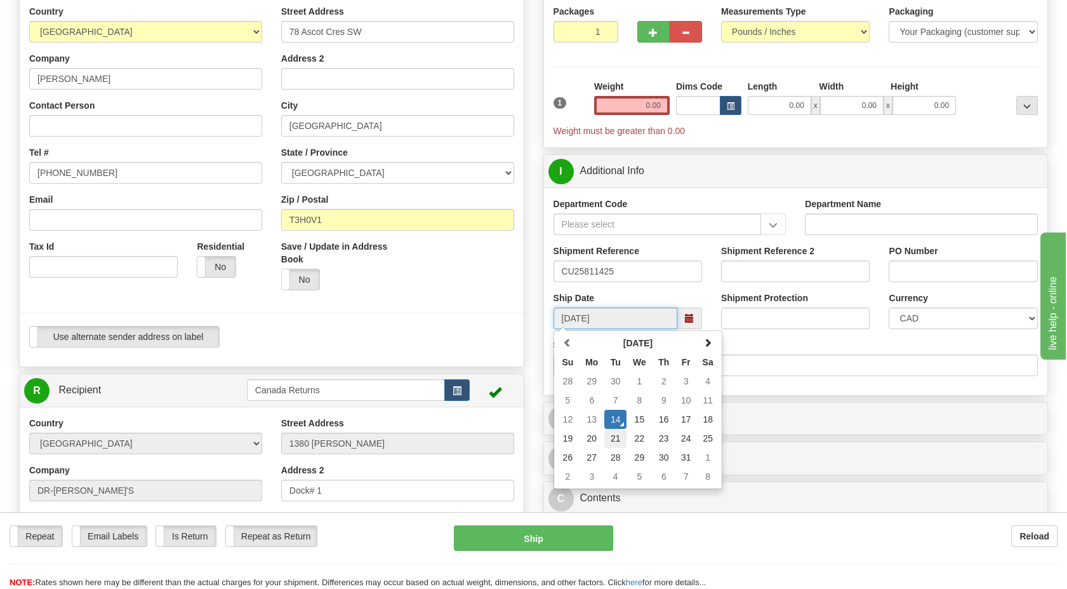
click at [621, 441] on td "21" at bounding box center [615, 438] width 22 height 19
type input "[DATE]"
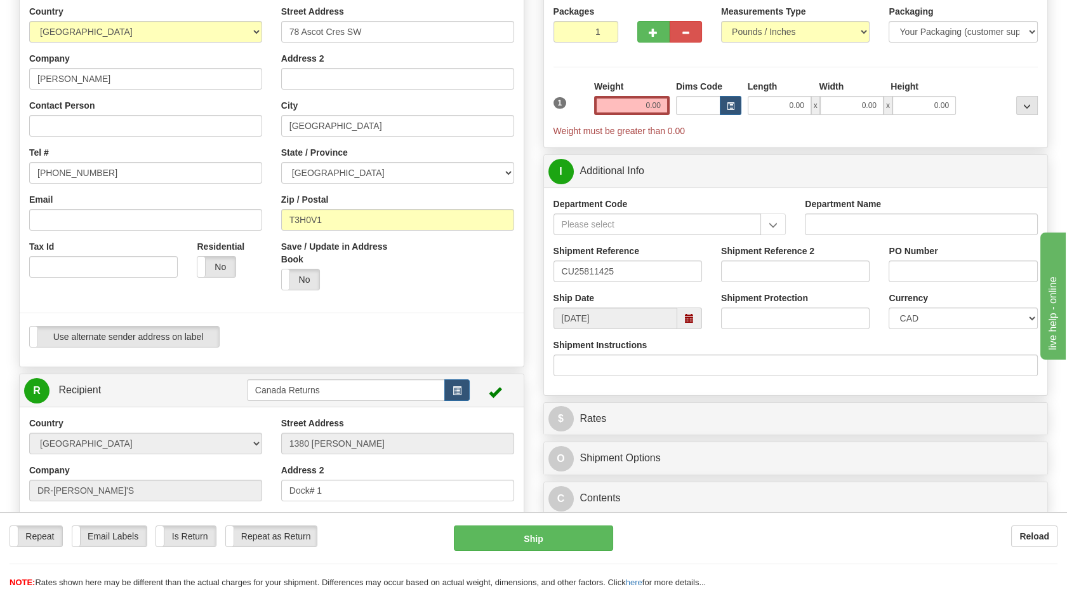
drag, startPoint x: 422, startPoint y: 335, endPoint x: 482, endPoint y: 277, distance: 83.5
click at [427, 335] on div "Use alternate sender address on label Use alternate sender address on label" at bounding box center [271, 337] width 485 height 22
click at [624, 105] on input "0.00" at bounding box center [632, 105] width 76 height 19
type input "1.00"
click at [570, 100] on div "1" at bounding box center [570, 94] width 41 height 29
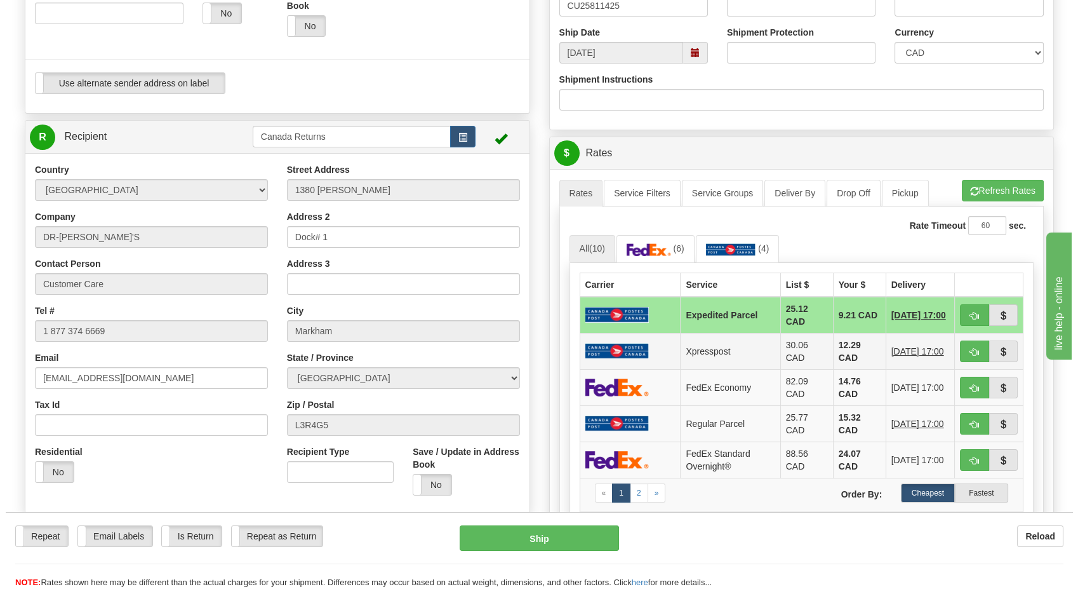
scroll to position [423, 0]
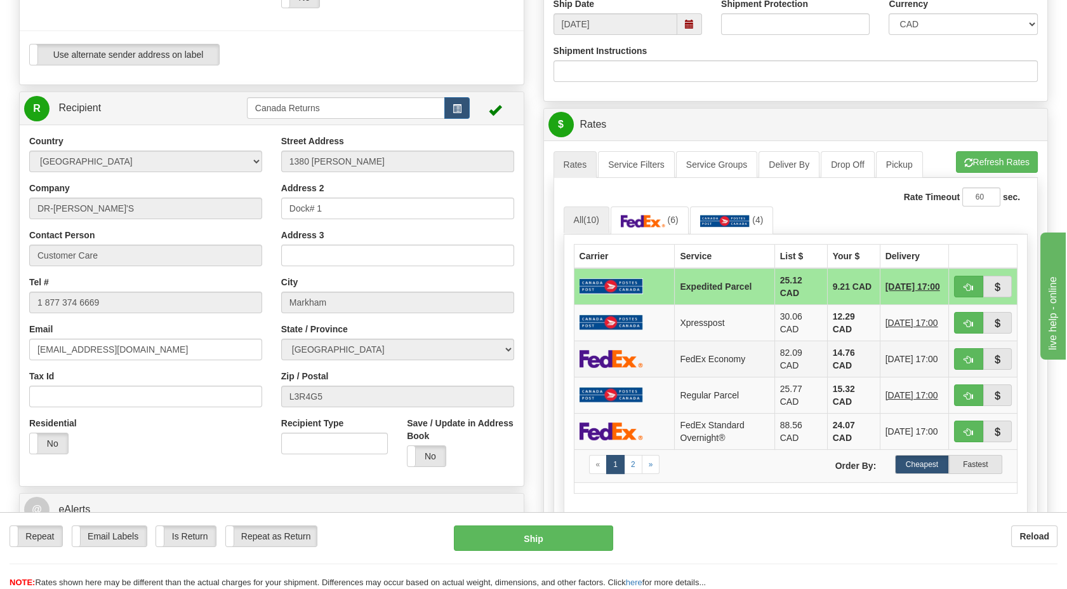
click at [625, 359] on img at bounding box center [611, 358] width 63 height 18
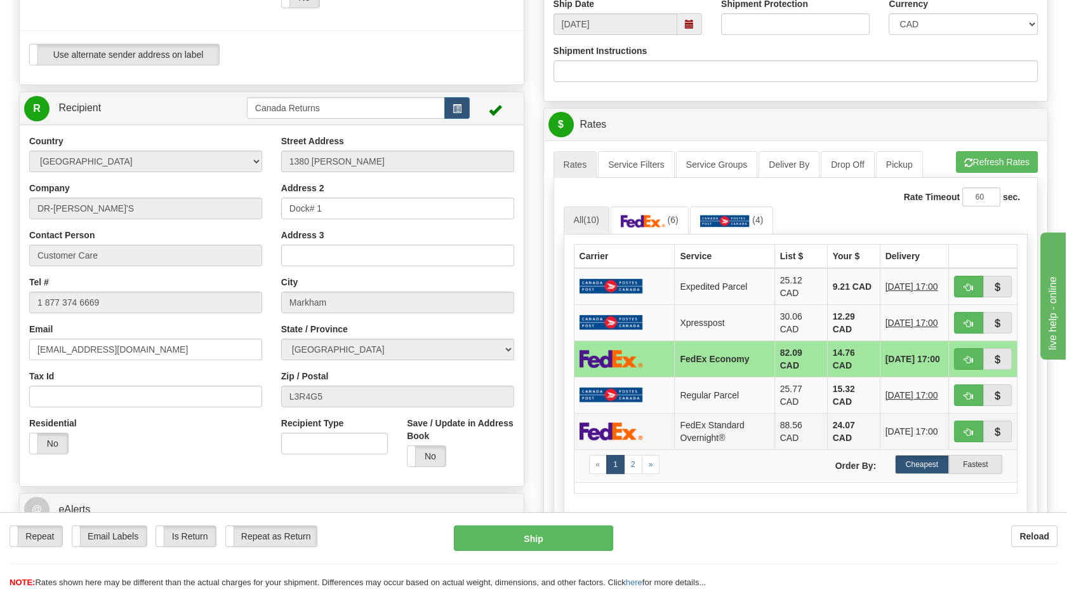
click at [646, 427] on td at bounding box center [624, 431] width 101 height 36
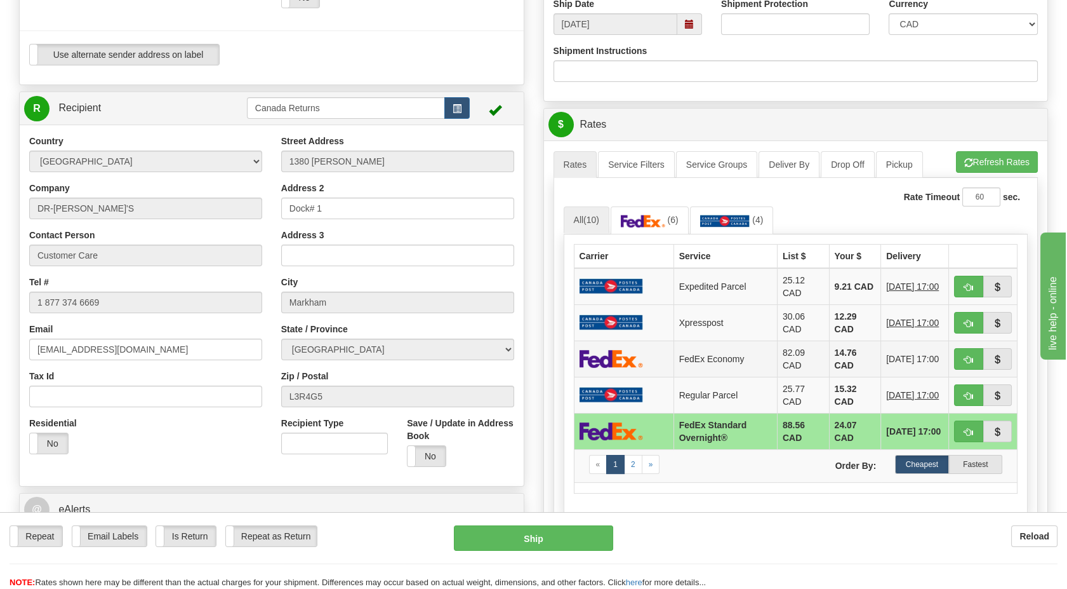
click at [622, 350] on img at bounding box center [611, 358] width 63 height 18
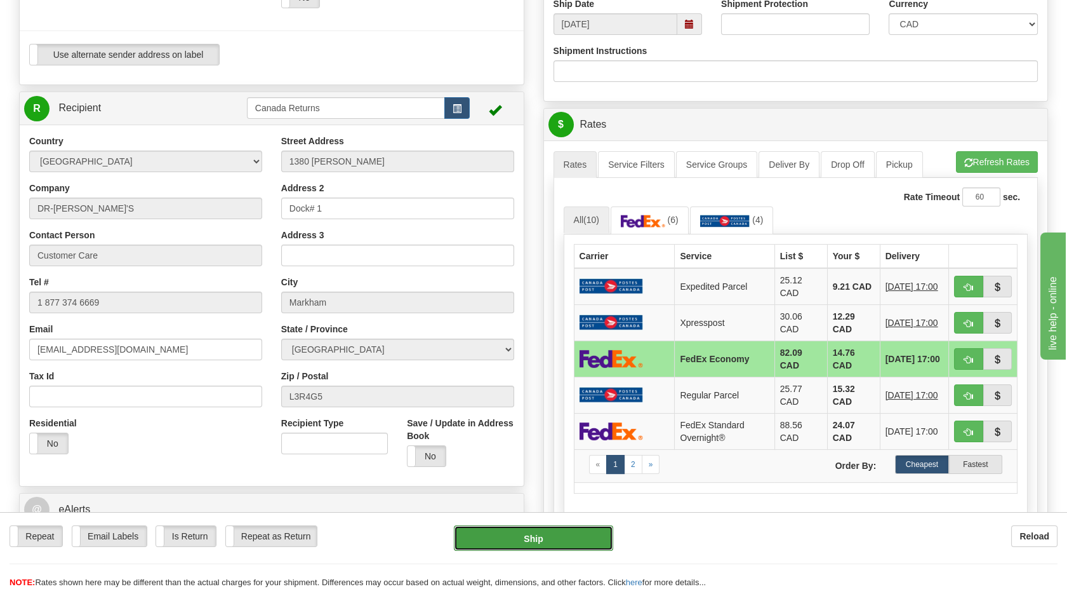
click at [557, 542] on button "Ship" at bounding box center [533, 537] width 159 height 25
type input "20"
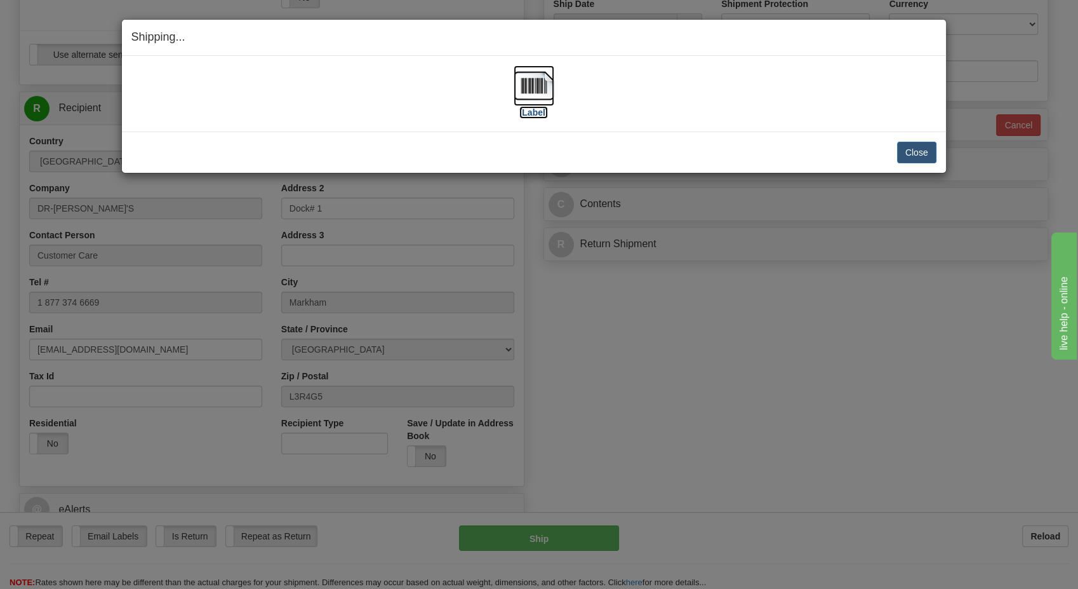
click at [528, 94] on img at bounding box center [534, 85] width 41 height 41
click at [550, 72] on img at bounding box center [534, 85] width 41 height 41
